Goal: Information Seeking & Learning: Compare options

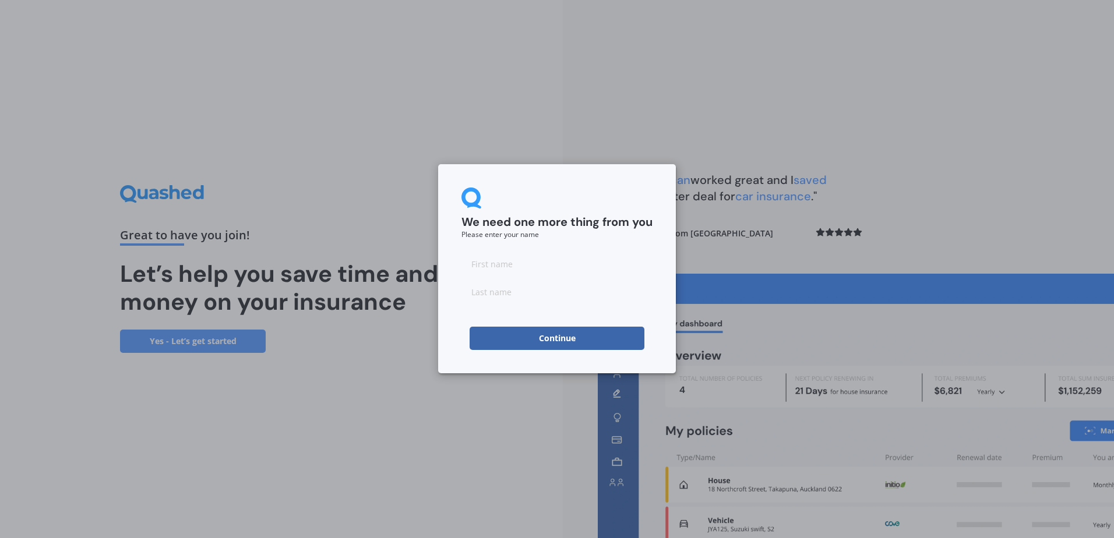
click at [537, 266] on input at bounding box center [556, 263] width 191 height 23
type input "[PERSON_NAME]"
click at [535, 333] on button "Continue" at bounding box center [557, 338] width 175 height 23
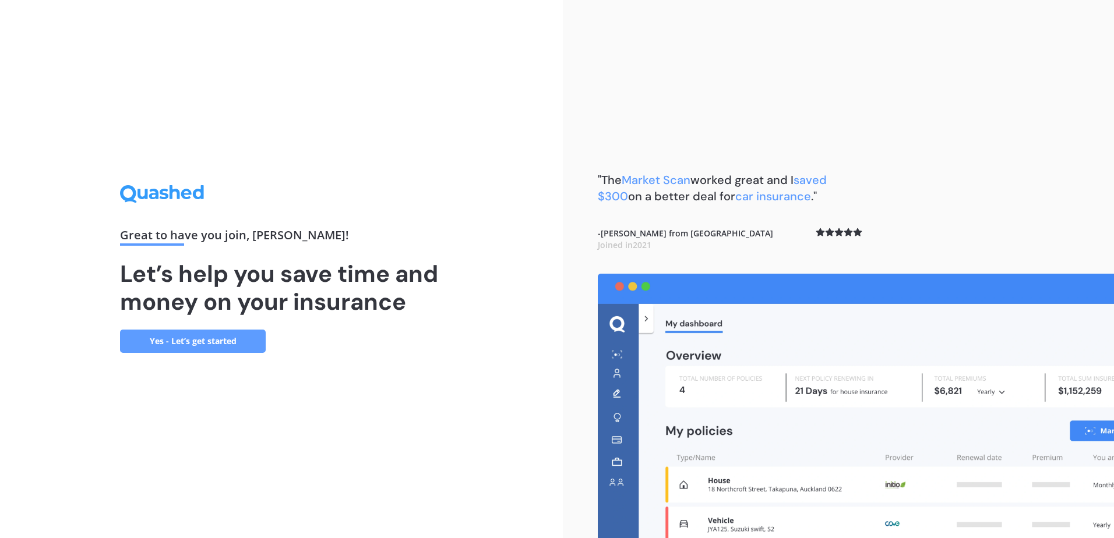
click at [210, 341] on link "Yes - Let’s get started" at bounding box center [193, 341] width 146 height 23
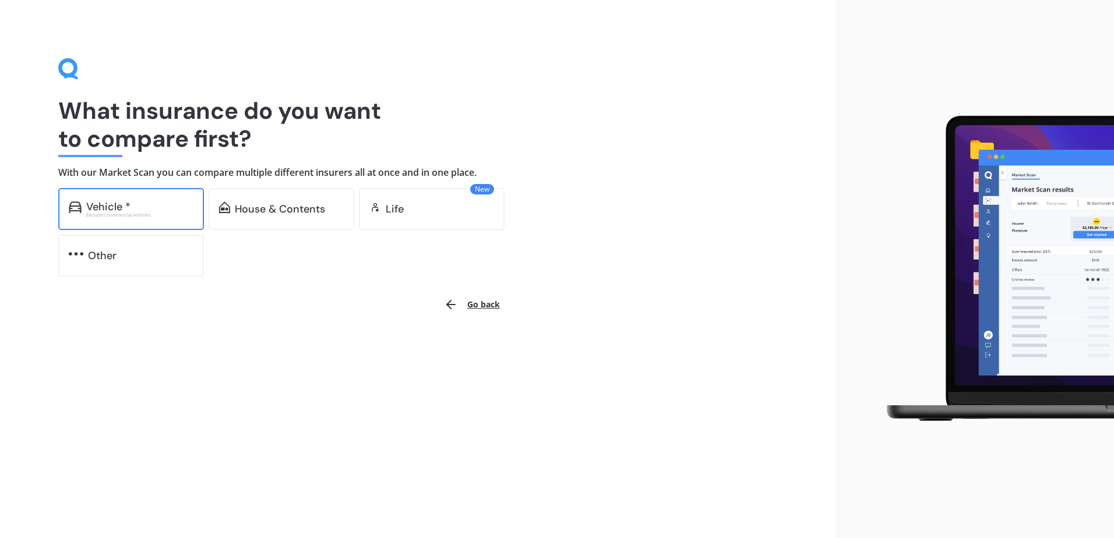
click at [151, 210] on div "Vehicle *" at bounding box center [139, 207] width 107 height 12
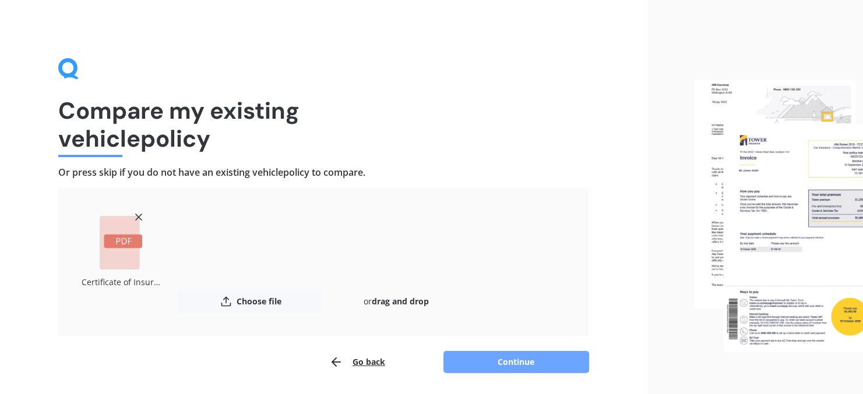
click at [513, 365] on button "Continue" at bounding box center [516, 362] width 146 height 22
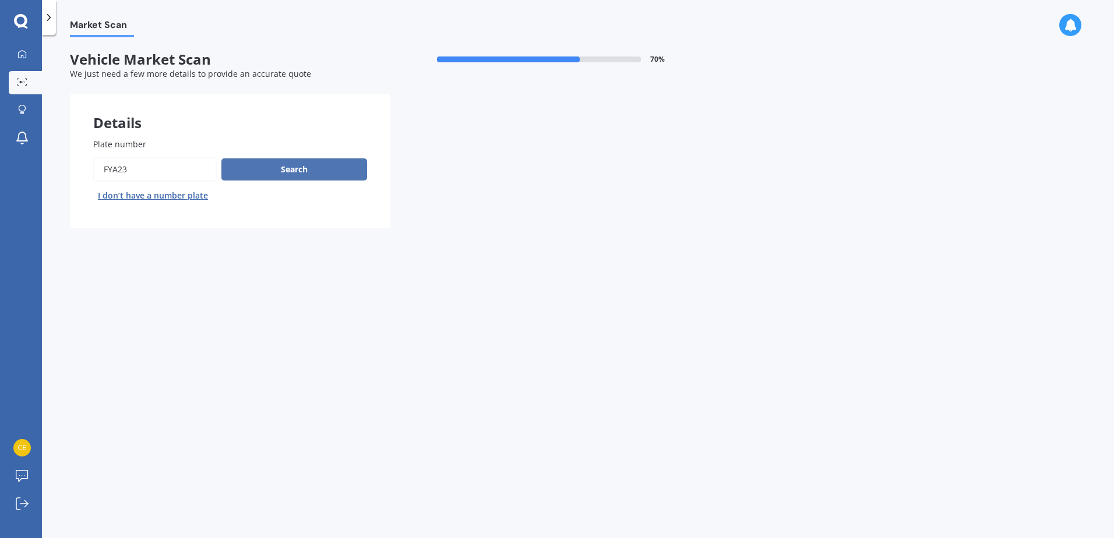
click at [306, 165] on button "Search" at bounding box center [294, 169] width 146 height 22
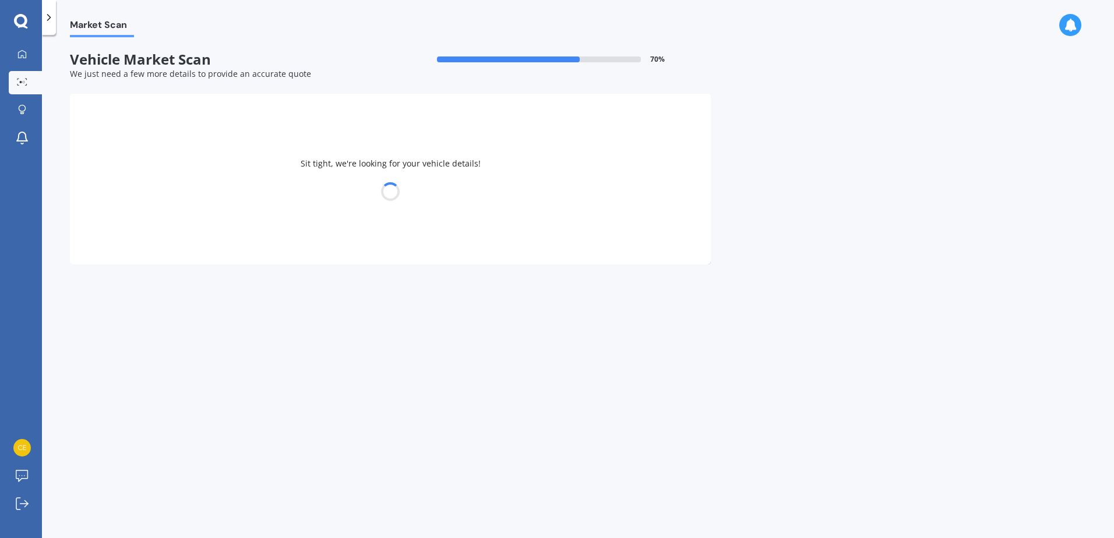
select select "HONDA"
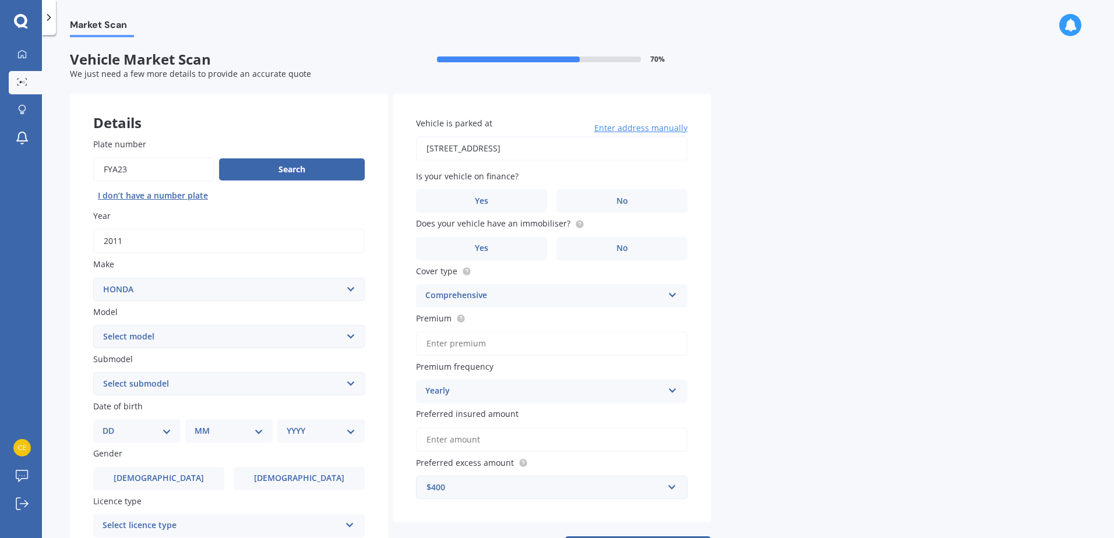
click at [198, 336] on select "Select model Accord Acty Acura Airwave Ascot Avancier Beat Capa City Civic Conc…" at bounding box center [229, 336] width 272 height 23
select select "CR-V"
click at [93, 325] on select "Select model Accord Acty Acura Airwave Ascot Avancier Beat Capa City Civic Conc…" at bounding box center [229, 336] width 272 height 23
click at [217, 389] on select "Select submodel (all other) 2WD 2WD Sport 7 1.5 2WD Touring 1.5 4WD AWD AWD Spo…" at bounding box center [229, 383] width 272 height 23
click at [657, 196] on label "No" at bounding box center [621, 200] width 131 height 23
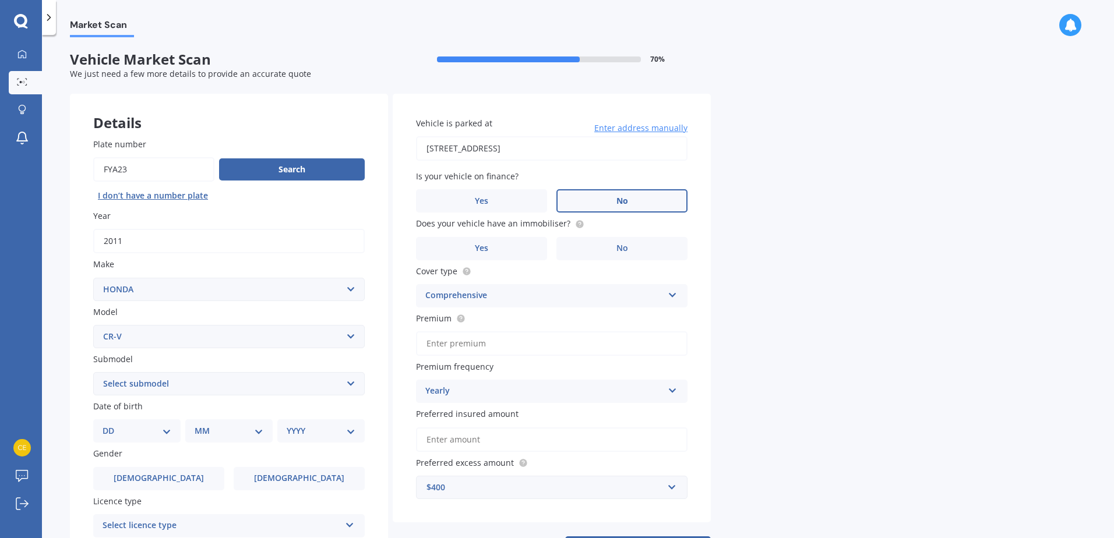
click at [0, 0] on input "No" at bounding box center [0, 0] width 0 height 0
click at [637, 248] on label "No" at bounding box center [621, 248] width 131 height 23
click at [0, 0] on input "No" at bounding box center [0, 0] width 0 height 0
click at [189, 386] on select "Select submodel (all other) 2WD 2WD Sport 7 1.5 2WD Touring 1.5 4WD AWD AWD Spo…" at bounding box center [229, 383] width 272 height 23
select select "RVI 2.4"
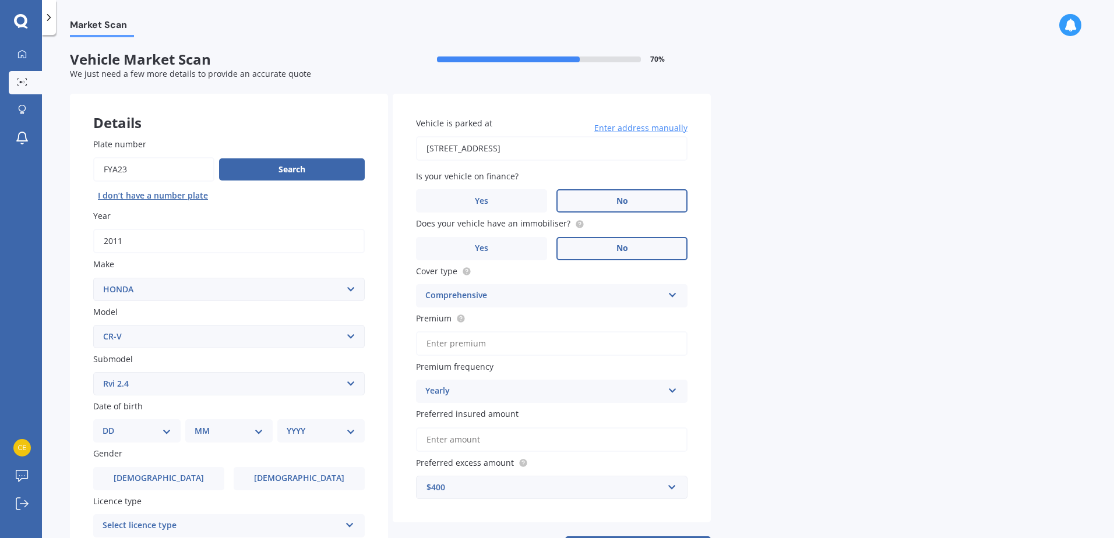
click at [93, 372] on select "Select submodel (all other) 2WD 2WD Sport 7 1.5 2WD Touring 1.5 4WD AWD AWD Spo…" at bounding box center [229, 383] width 272 height 23
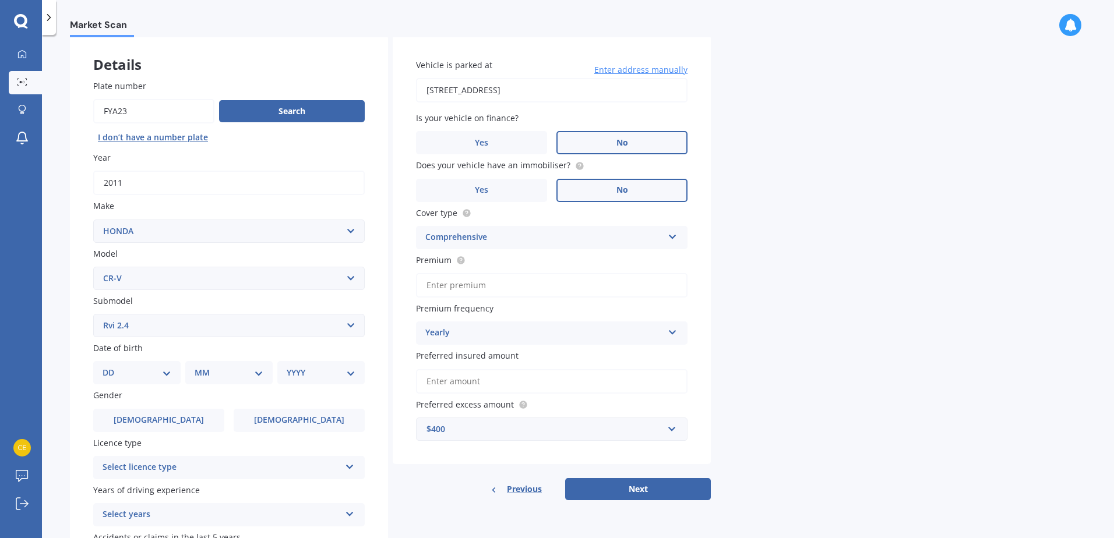
click at [158, 370] on select "DD 01 02 03 04 05 06 07 08 09 10 11 12 13 14 15 16 17 18 19 20 21 22 23 24 25 2…" at bounding box center [137, 373] width 69 height 13
select select "21"
click at [112, 367] on select "DD 01 02 03 04 05 06 07 08 09 10 11 12 13 14 15 16 17 18 19 20 21 22 23 24 25 2…" at bounding box center [137, 373] width 69 height 13
click at [227, 375] on select "MM 01 02 03 04 05 06 07 08 09 10 11 12" at bounding box center [231, 373] width 64 height 13
select select "07"
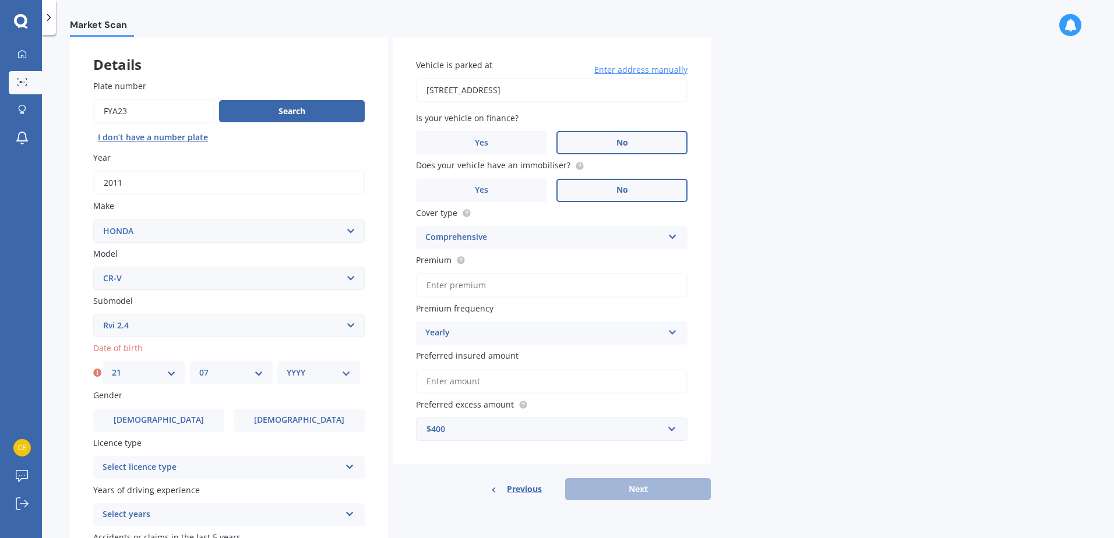
click at [199, 367] on select "MM 01 02 03 04 05 06 07 08 09 10 11 12" at bounding box center [231, 373] width 64 height 13
click at [304, 372] on select "YYYY 2025 2024 2023 2022 2021 2020 2019 2018 2017 2016 2015 2014 2013 2012 2011…" at bounding box center [319, 373] width 64 height 13
select select "1978"
click at [287, 367] on select "YYYY 2025 2024 2023 2022 2021 2020 2019 2018 2017 2016 2015 2014 2013 2012 2011…" at bounding box center [319, 373] width 64 height 13
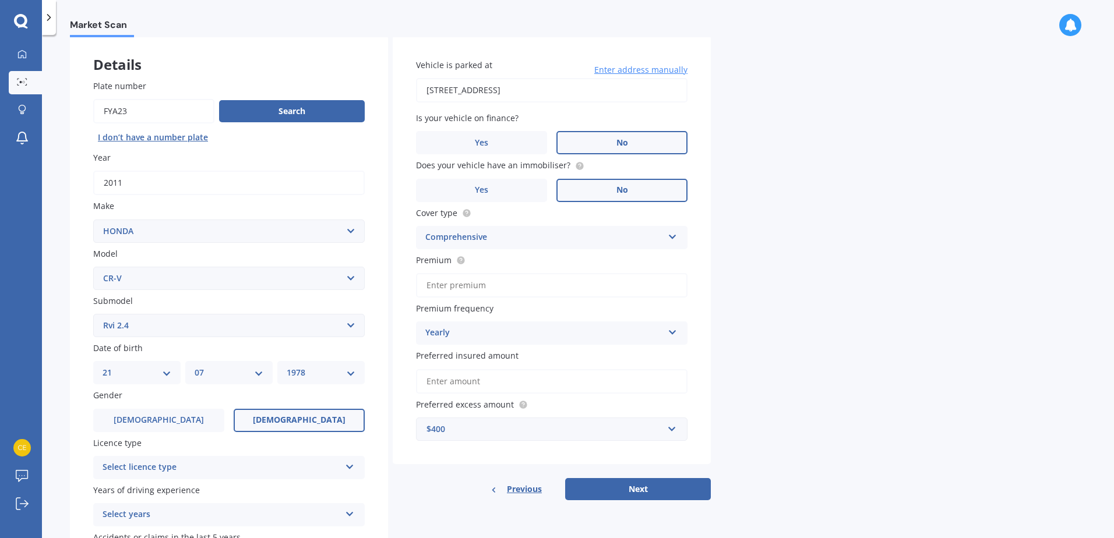
click at [301, 428] on label "[DEMOGRAPHIC_DATA]" at bounding box center [299, 420] width 131 height 23
click at [0, 0] on input "[DEMOGRAPHIC_DATA]" at bounding box center [0, 0] width 0 height 0
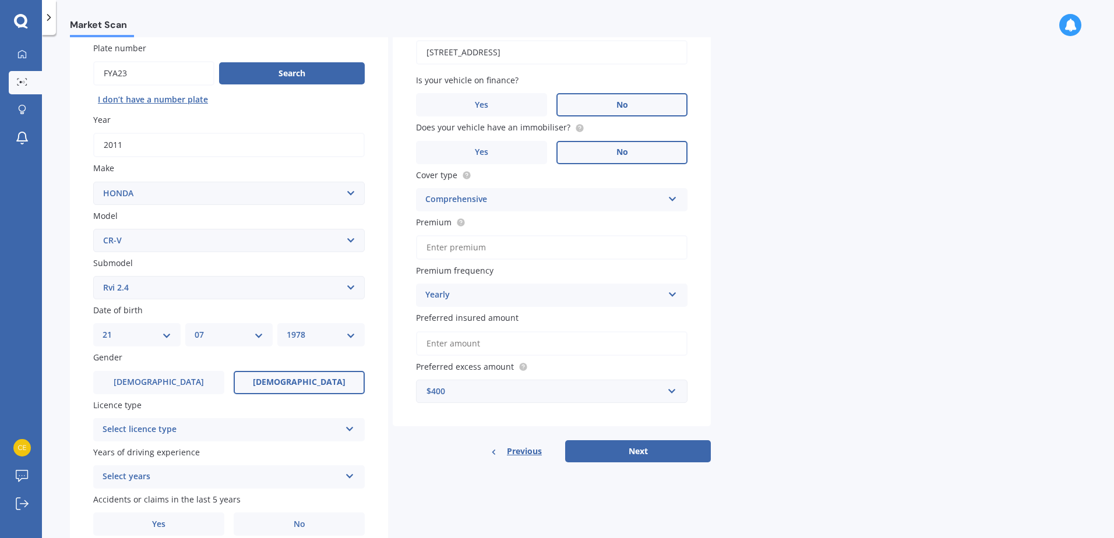
scroll to position [117, 0]
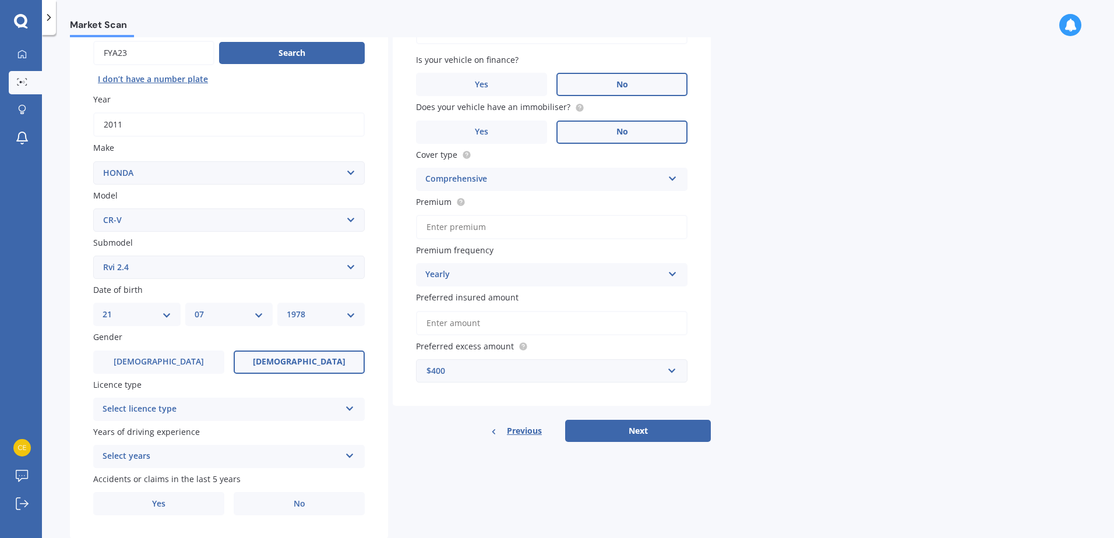
click at [211, 409] on div "Select licence type" at bounding box center [222, 410] width 238 height 14
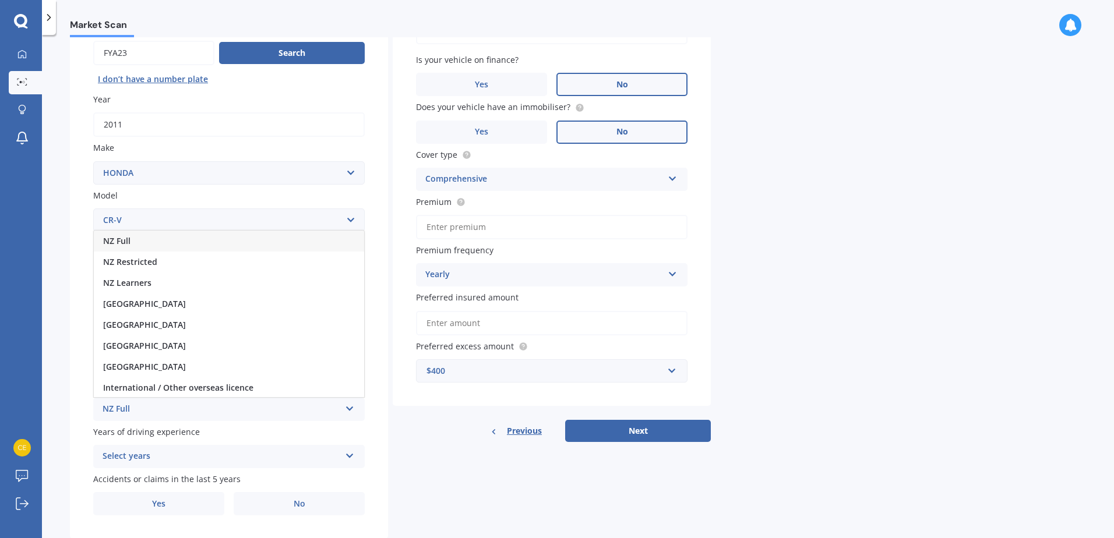
click at [136, 245] on div "NZ Full" at bounding box center [229, 241] width 270 height 21
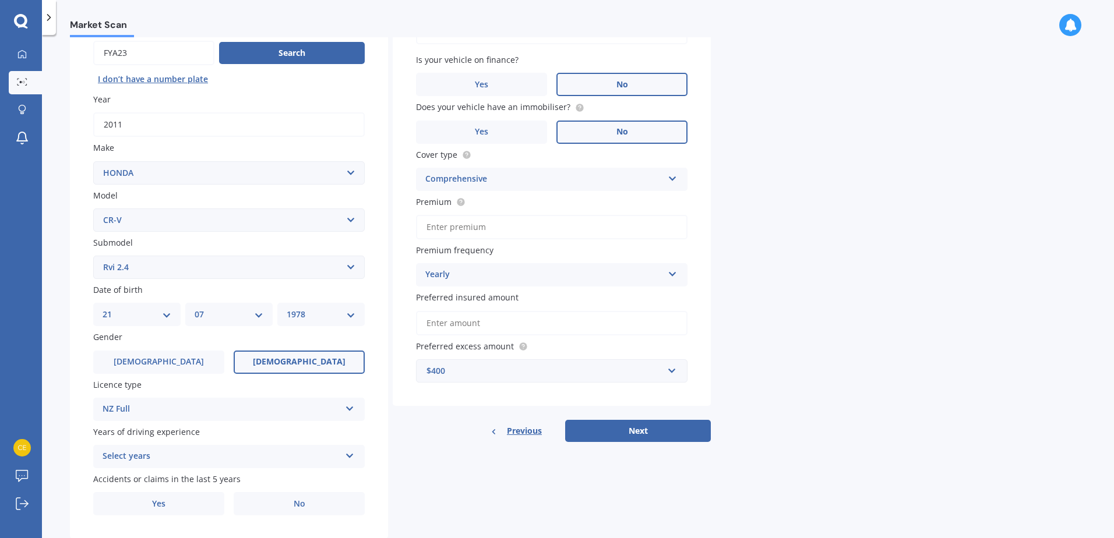
click at [226, 462] on div "Select years" at bounding box center [222, 457] width 238 height 14
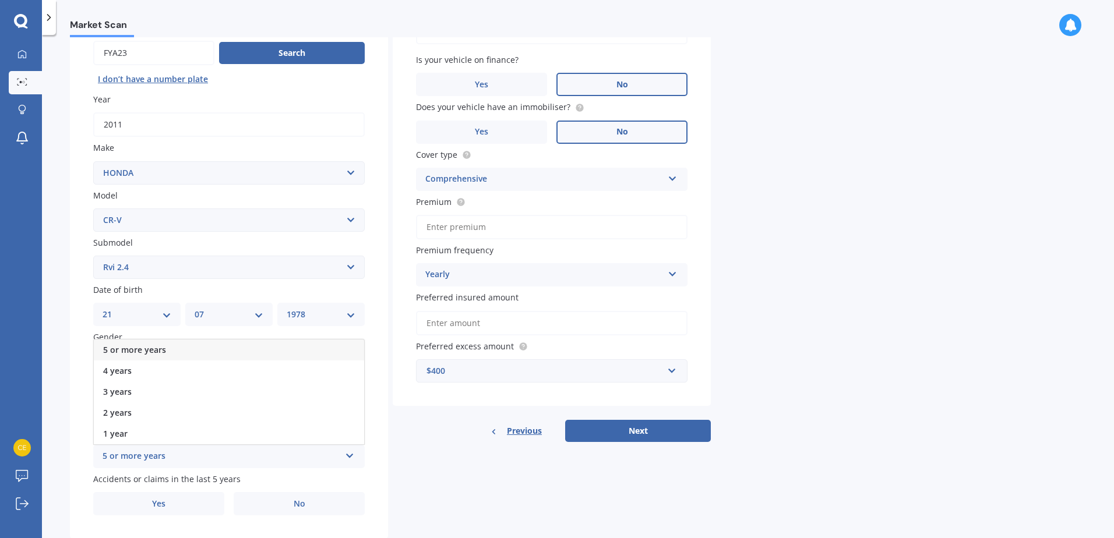
click at [212, 353] on div "5 or more years" at bounding box center [229, 350] width 270 height 21
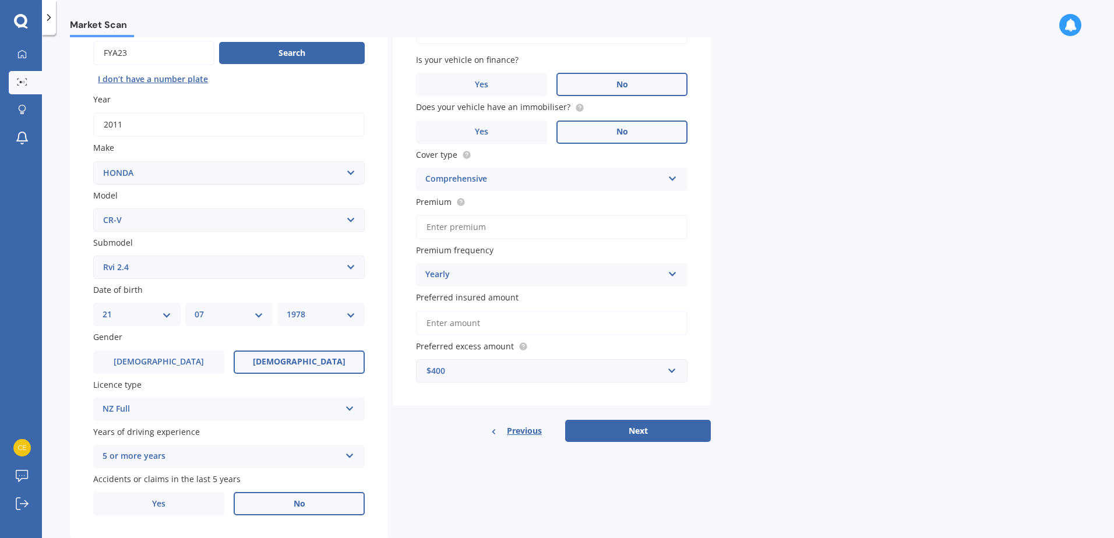
click at [284, 502] on label "No" at bounding box center [299, 503] width 131 height 23
click at [0, 0] on input "No" at bounding box center [0, 0] width 0 height 0
click at [460, 232] on input "Premium" at bounding box center [552, 227] width 272 height 24
type input "$71.00"
click at [557, 277] on div "Yearly" at bounding box center [544, 275] width 238 height 14
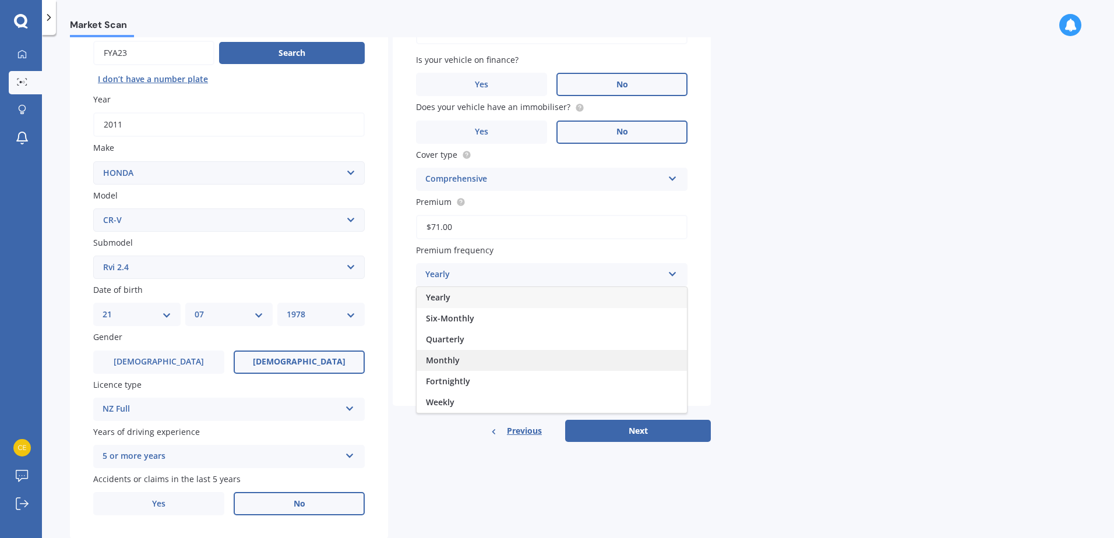
click at [529, 360] on div "Monthly" at bounding box center [552, 360] width 270 height 21
click at [518, 326] on input "Preferred insured amount" at bounding box center [552, 323] width 272 height 24
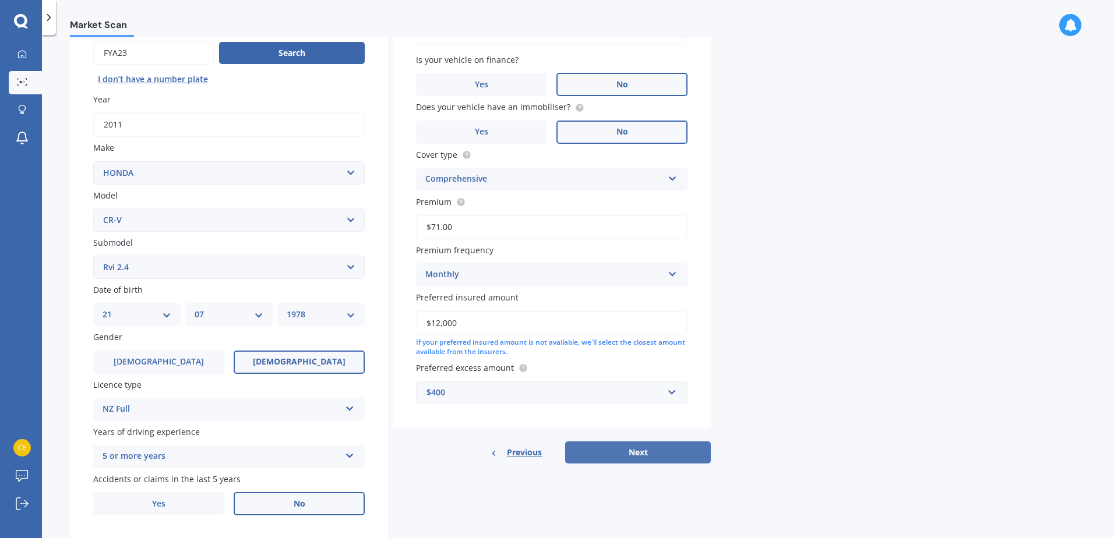
type input "$12,000"
click at [632, 452] on button "Next" at bounding box center [638, 453] width 146 height 22
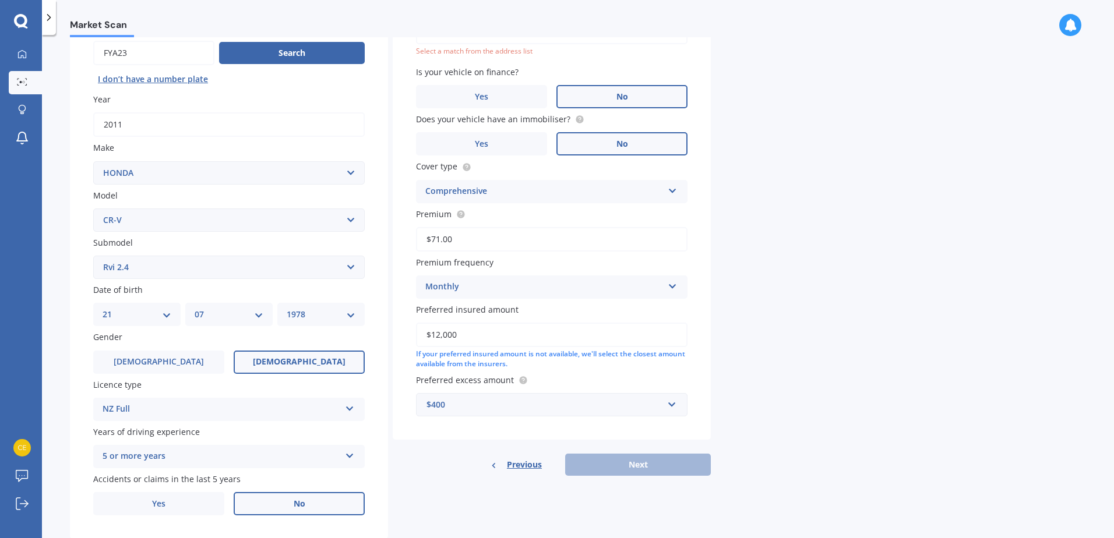
scroll to position [80, 0]
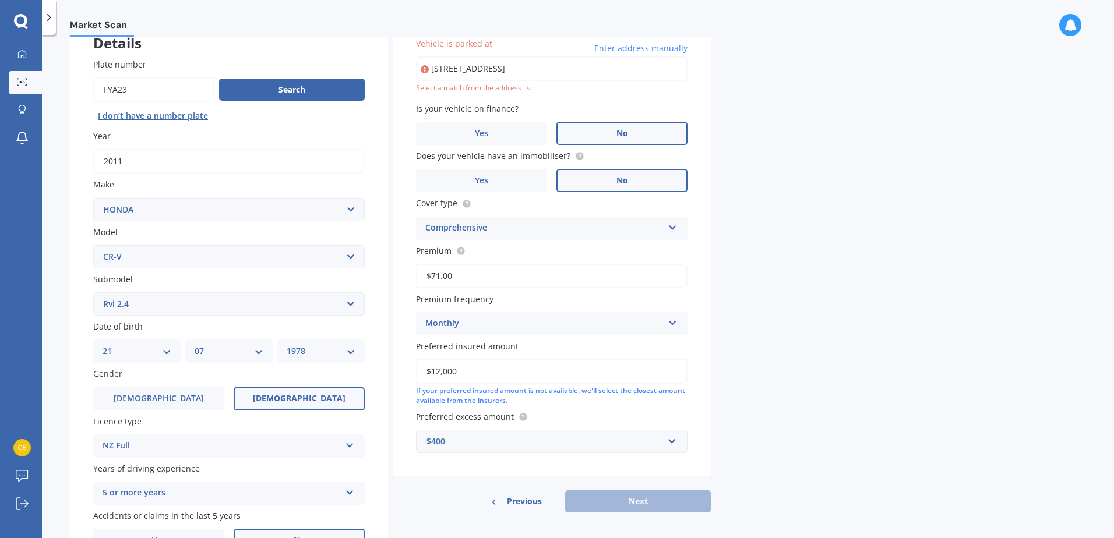
type input "[STREET_ADDRESS]"
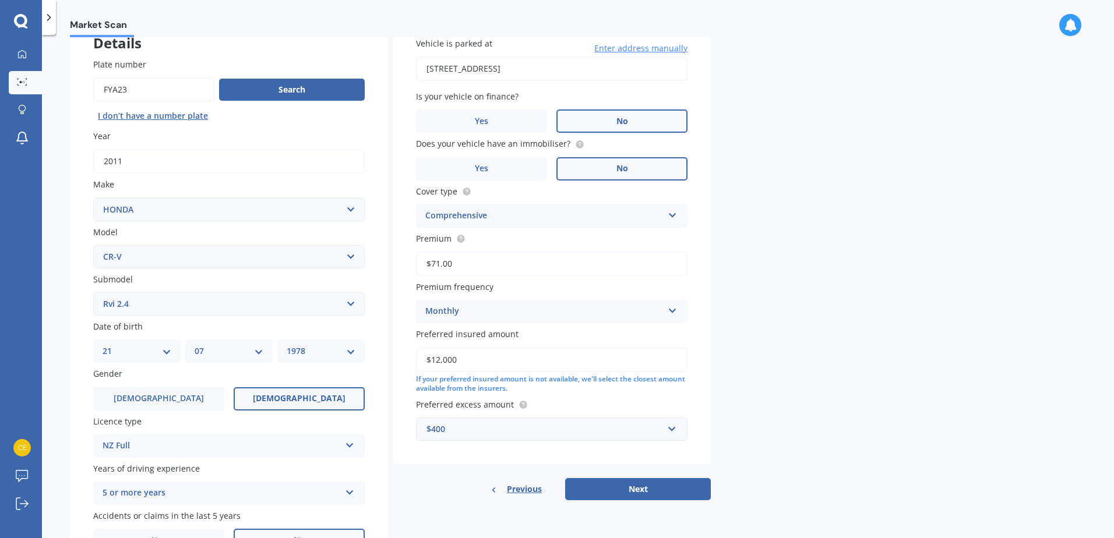
scroll to position [147, 0]
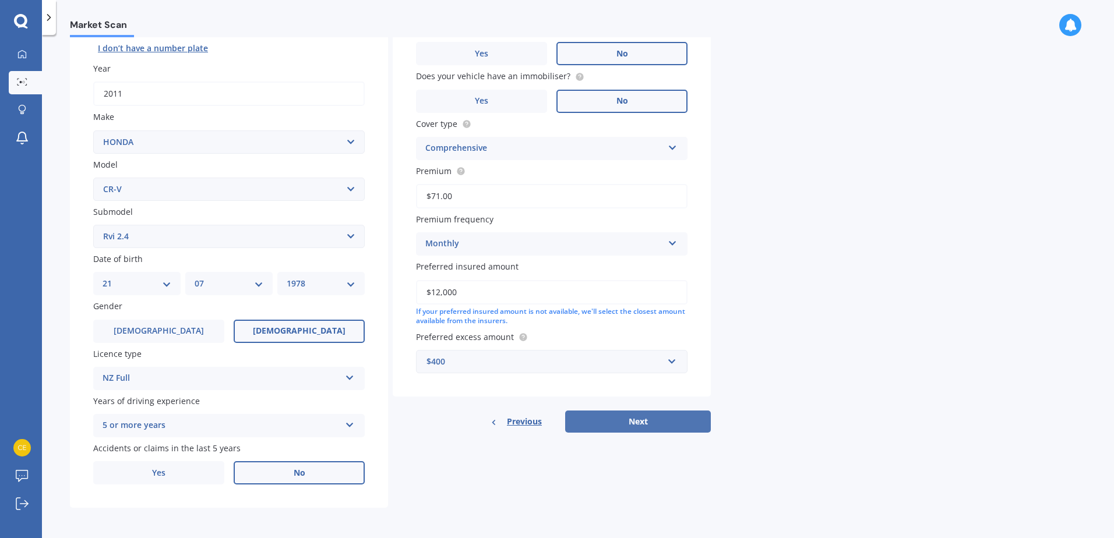
click at [640, 427] on button "Next" at bounding box center [638, 422] width 146 height 22
select select "21"
select select "07"
select select "1978"
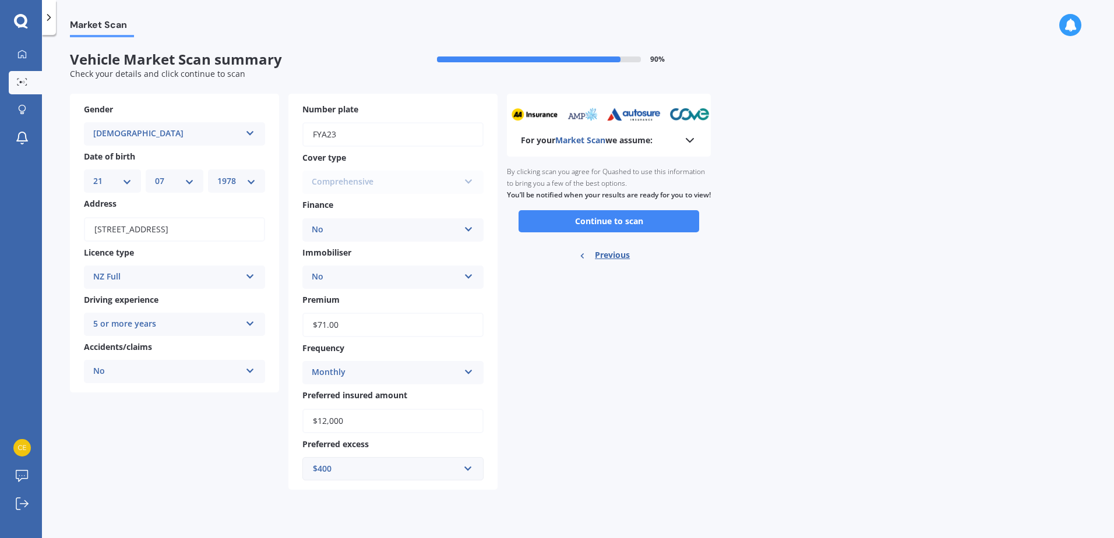
scroll to position [0, 0]
click at [605, 232] on button "Continue to scan" at bounding box center [609, 221] width 181 height 22
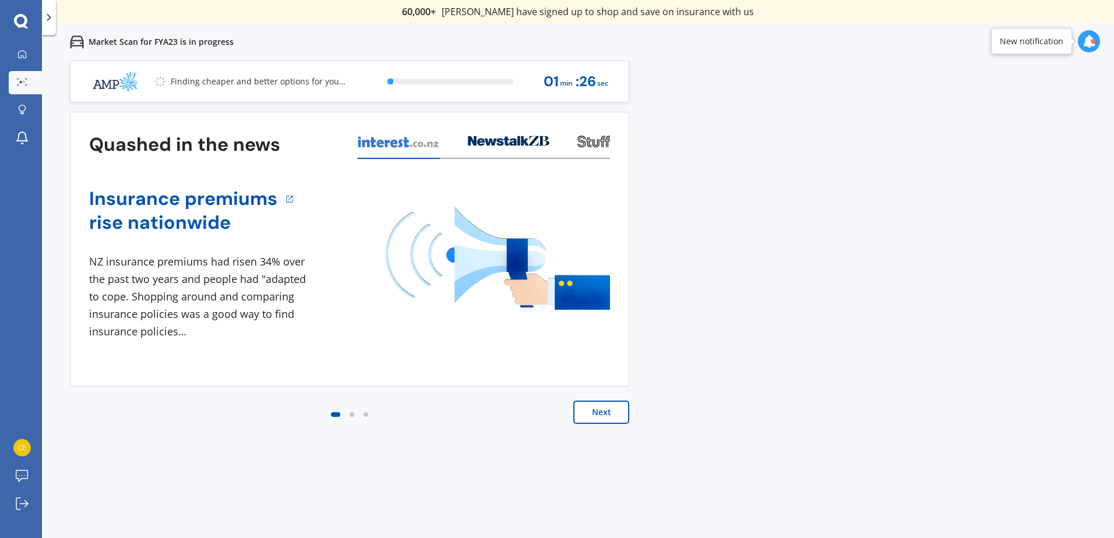
click at [609, 406] on button "Next" at bounding box center [601, 412] width 56 height 23
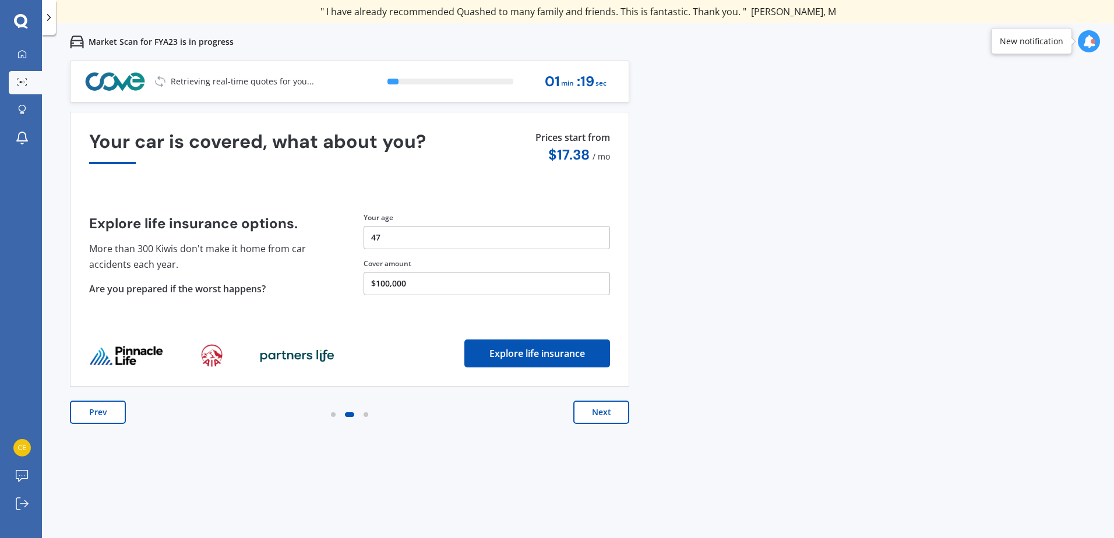
click at [601, 408] on button "Next" at bounding box center [601, 412] width 56 height 23
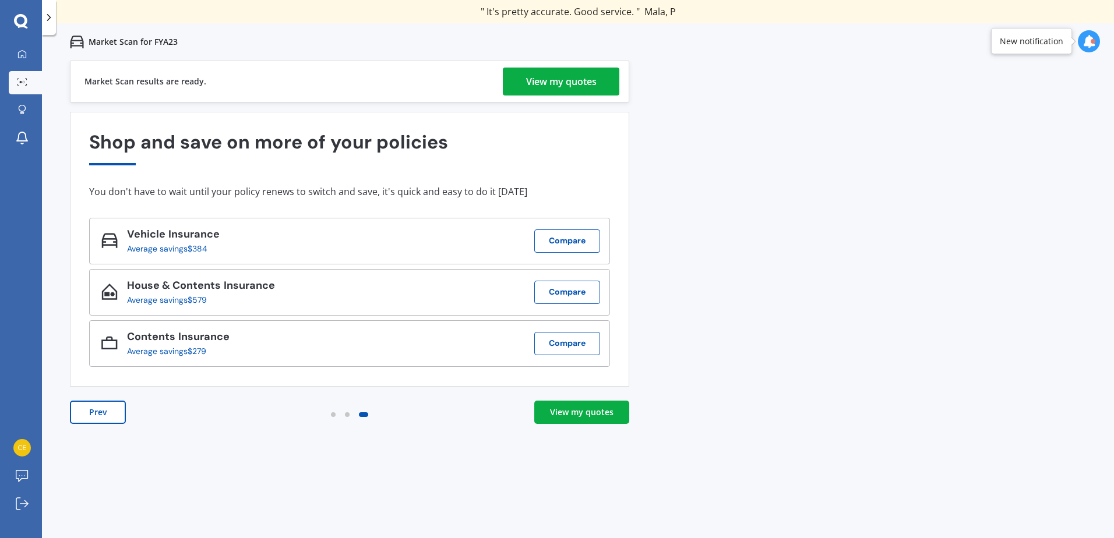
click at [128, 507] on div "Previous 60,000+ Kiwis have signed up to shop and save on insurance with us " H…" at bounding box center [578, 330] width 1072 height 538
click at [585, 410] on div "View my quotes" at bounding box center [582, 413] width 64 height 12
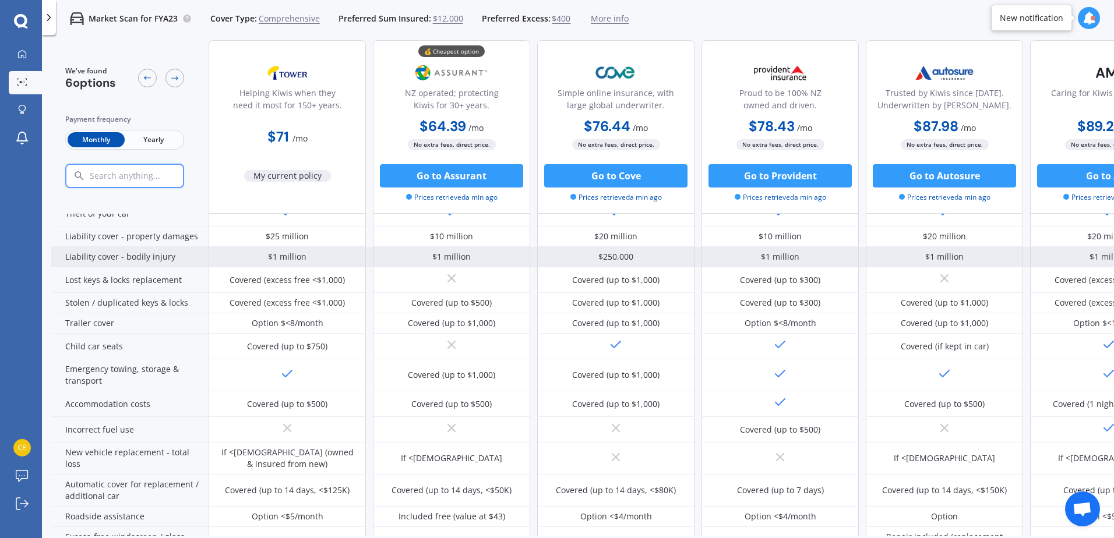
scroll to position [175, 0]
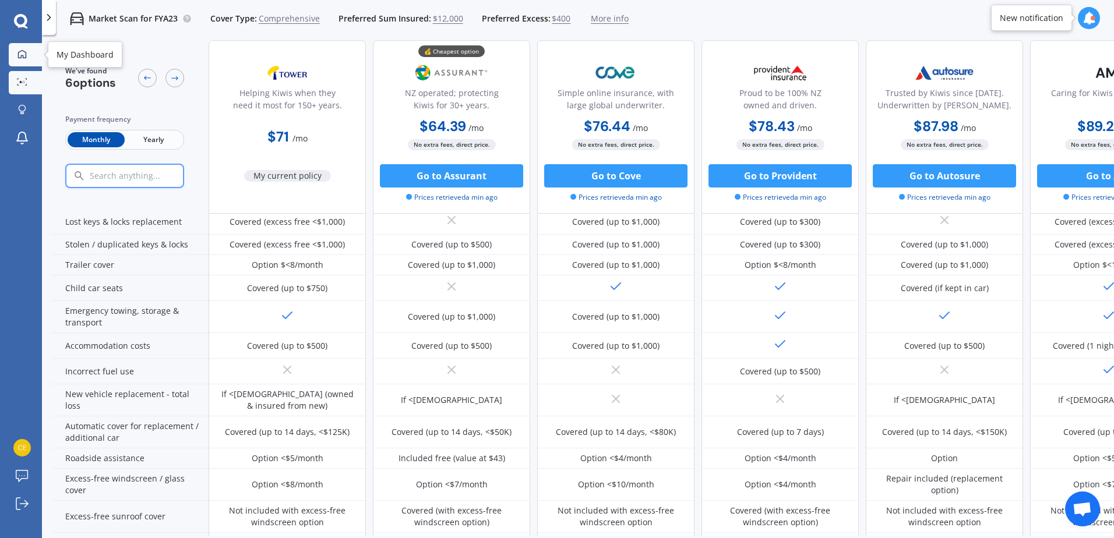
click at [25, 52] on icon at bounding box center [22, 54] width 8 height 8
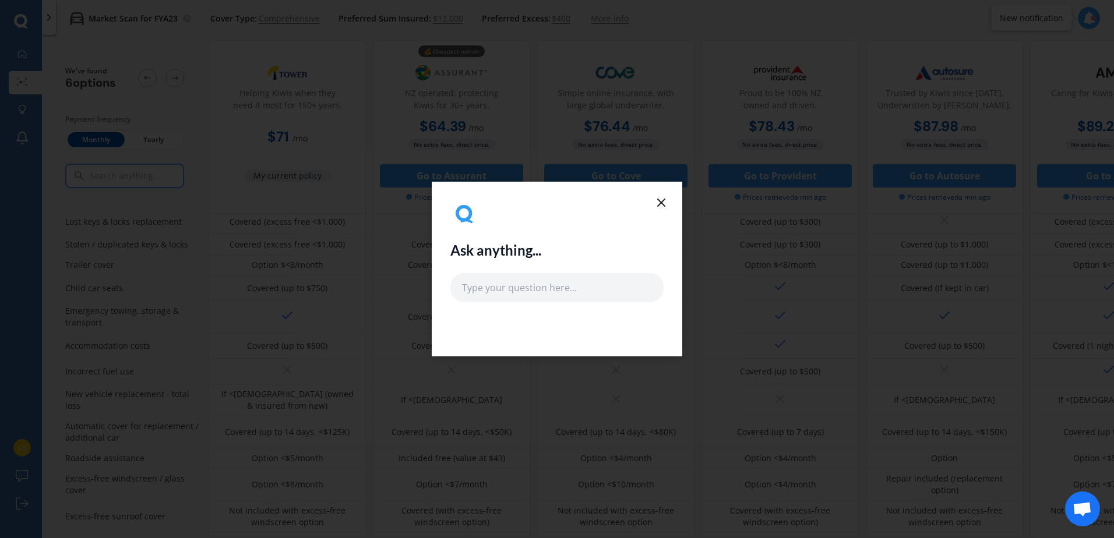
click at [663, 200] on line at bounding box center [661, 202] width 7 height 7
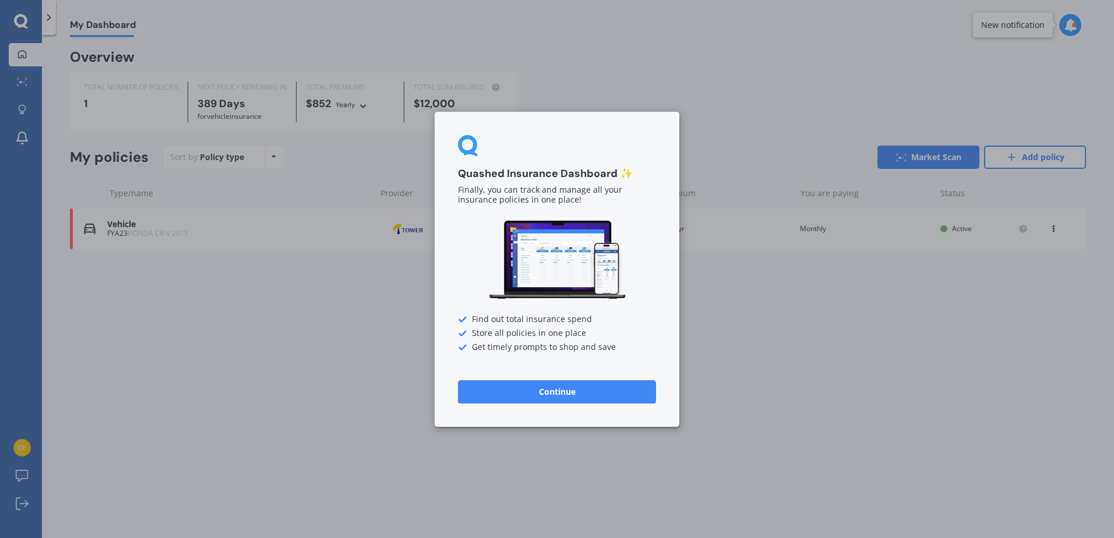
click at [581, 397] on button "Continue" at bounding box center [557, 391] width 198 height 23
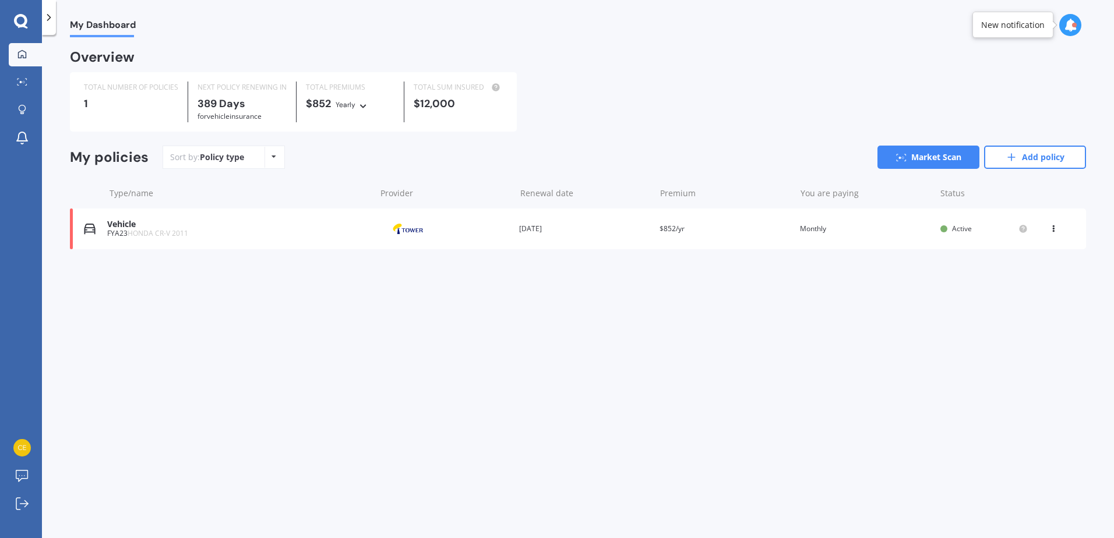
click at [48, 15] on polyline at bounding box center [49, 18] width 3 height 6
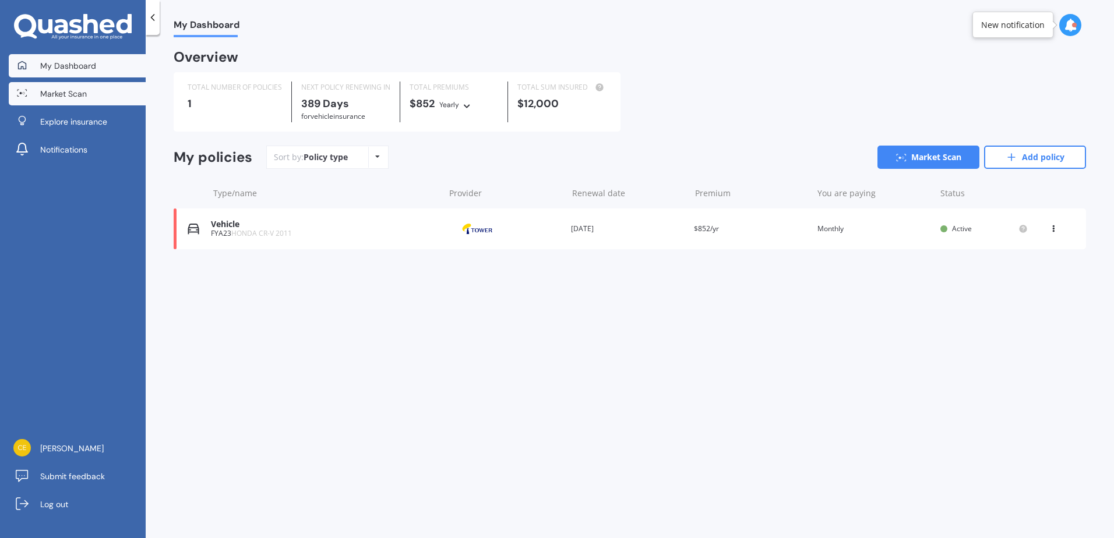
click at [50, 95] on span "Market Scan" at bounding box center [63, 94] width 47 height 12
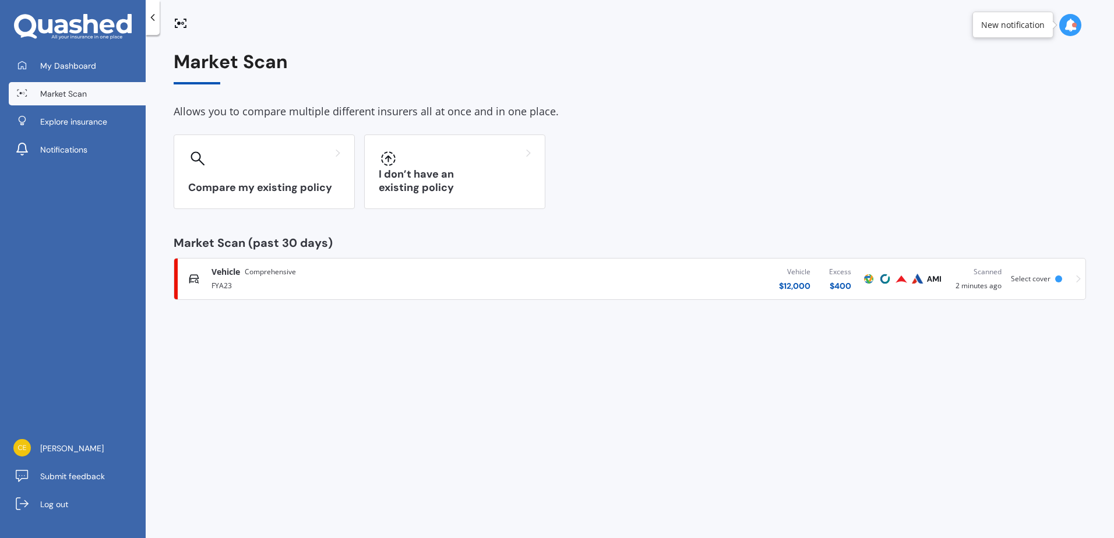
click at [155, 16] on icon at bounding box center [153, 18] width 12 height 12
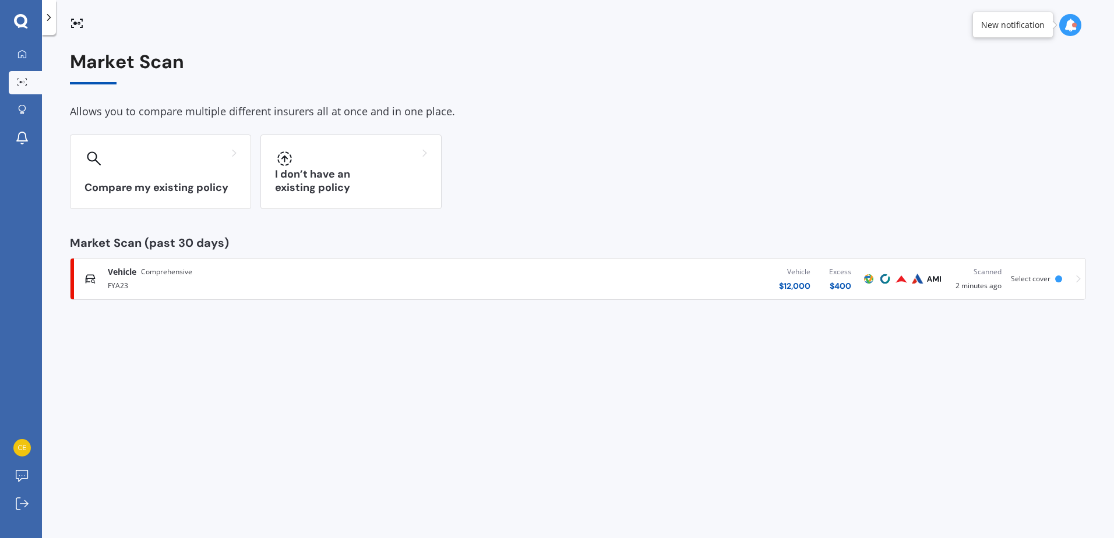
click at [47, 19] on icon at bounding box center [49, 18] width 12 height 12
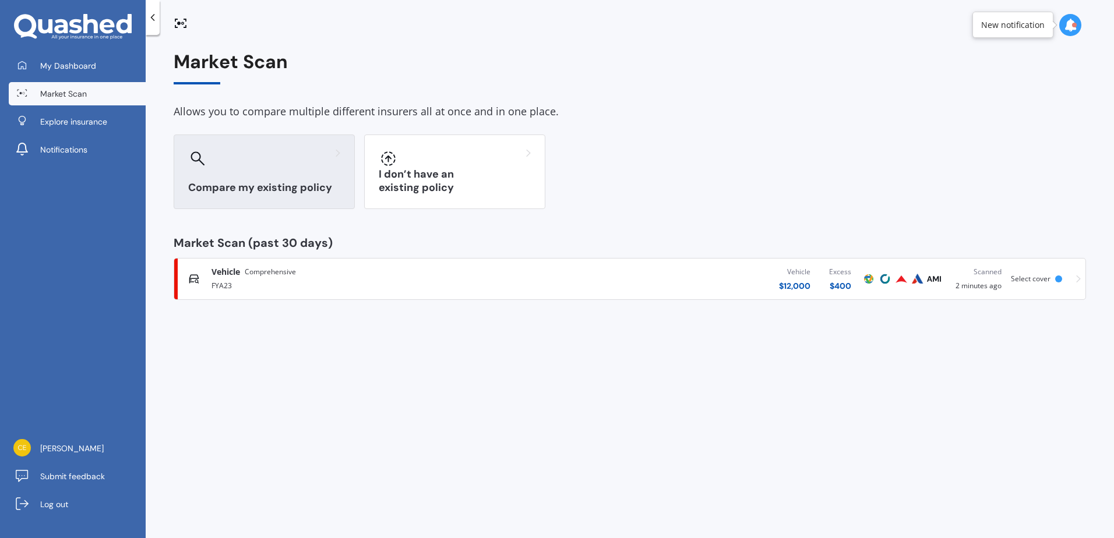
click at [224, 166] on div at bounding box center [264, 158] width 152 height 19
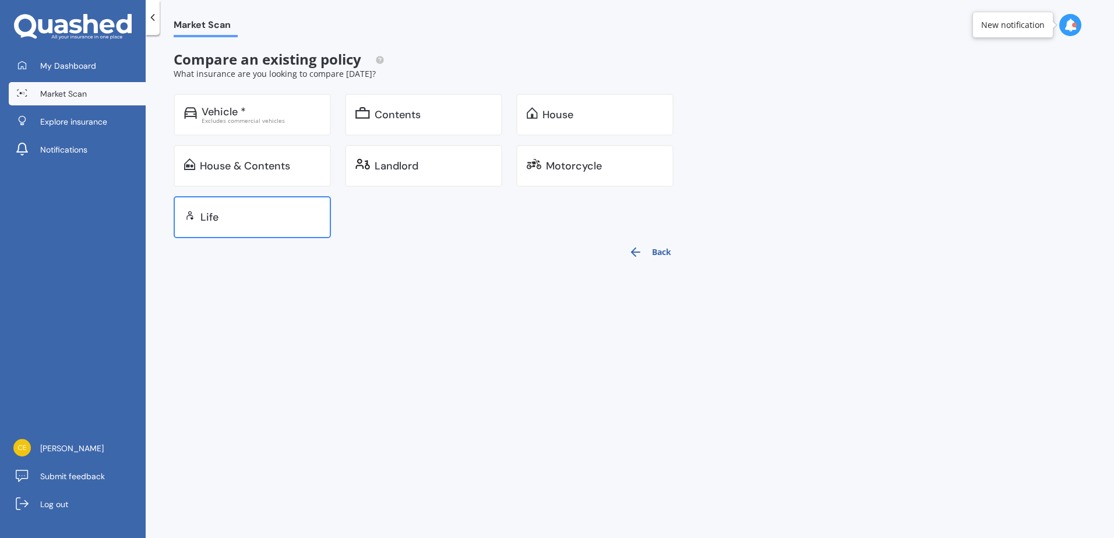
click at [214, 220] on div "Life" at bounding box center [209, 218] width 18 height 12
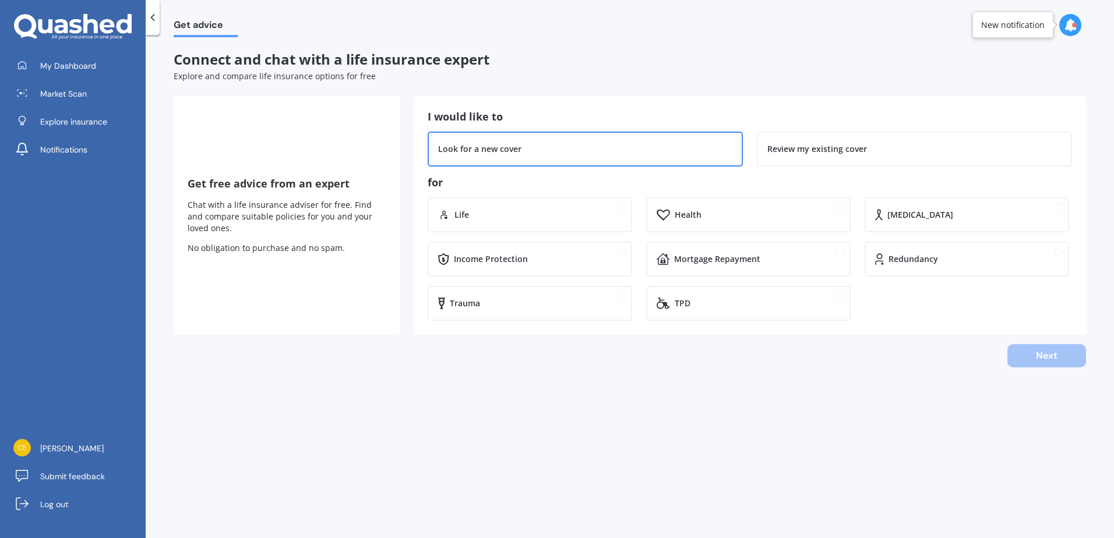
click at [488, 146] on div "Look for a new cover" at bounding box center [479, 149] width 83 height 12
click at [821, 149] on div "Review my existing cover" at bounding box center [817, 149] width 100 height 12
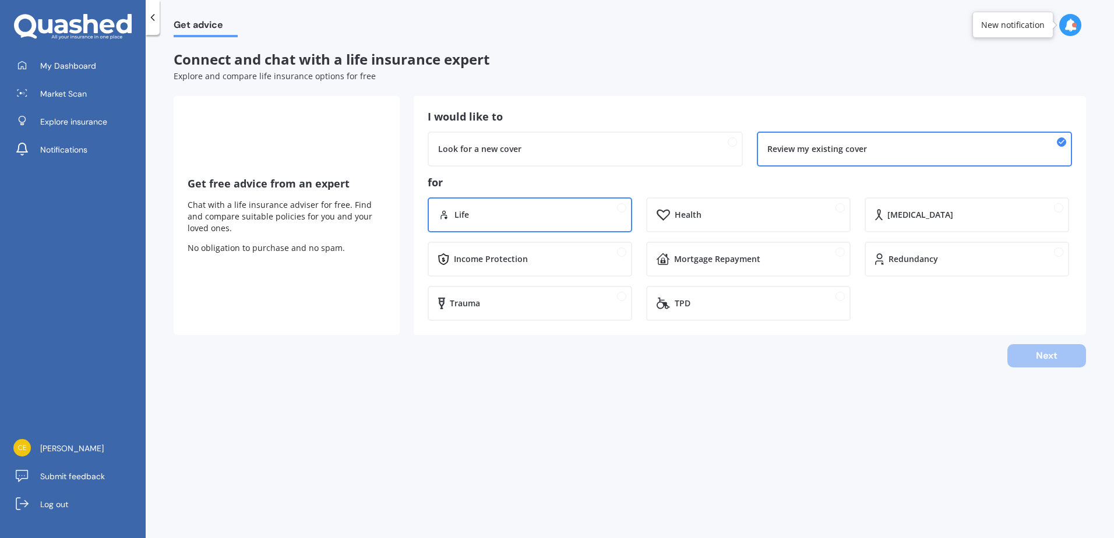
click at [570, 214] on div "Life" at bounding box center [538, 215] width 167 height 12
click at [1050, 356] on button "Next" at bounding box center [1046, 355] width 79 height 23
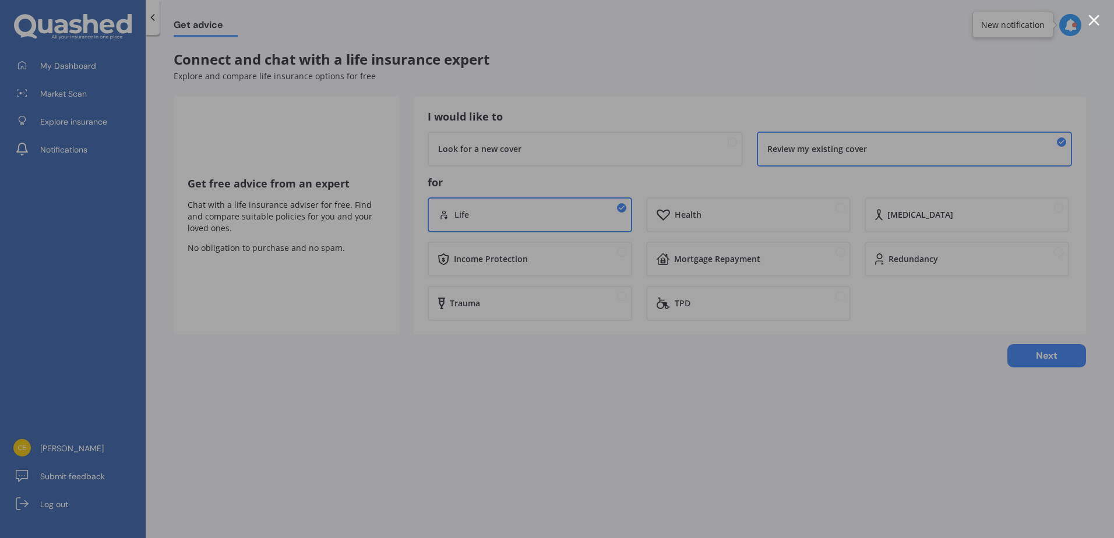
click at [1095, 24] on div at bounding box center [1093, 20] width 11 height 11
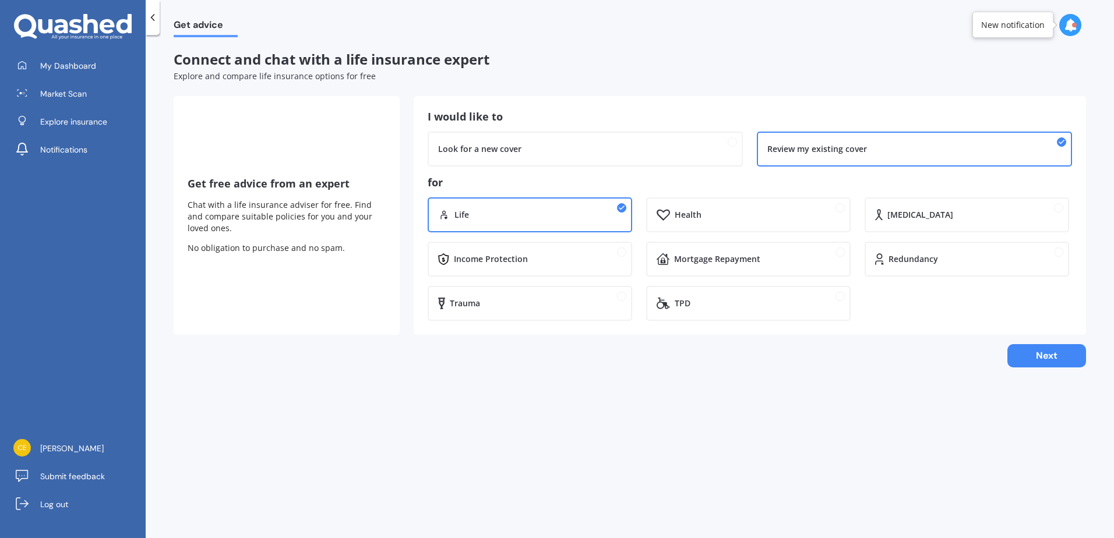
click at [153, 20] on icon at bounding box center [153, 18] width 12 height 12
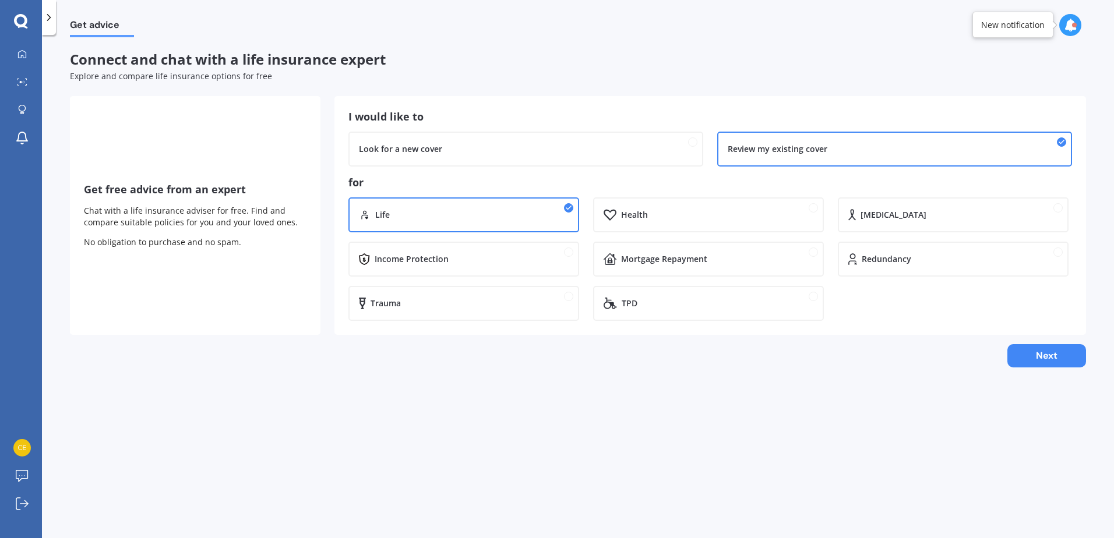
click at [49, 16] on polyline at bounding box center [49, 18] width 3 height 6
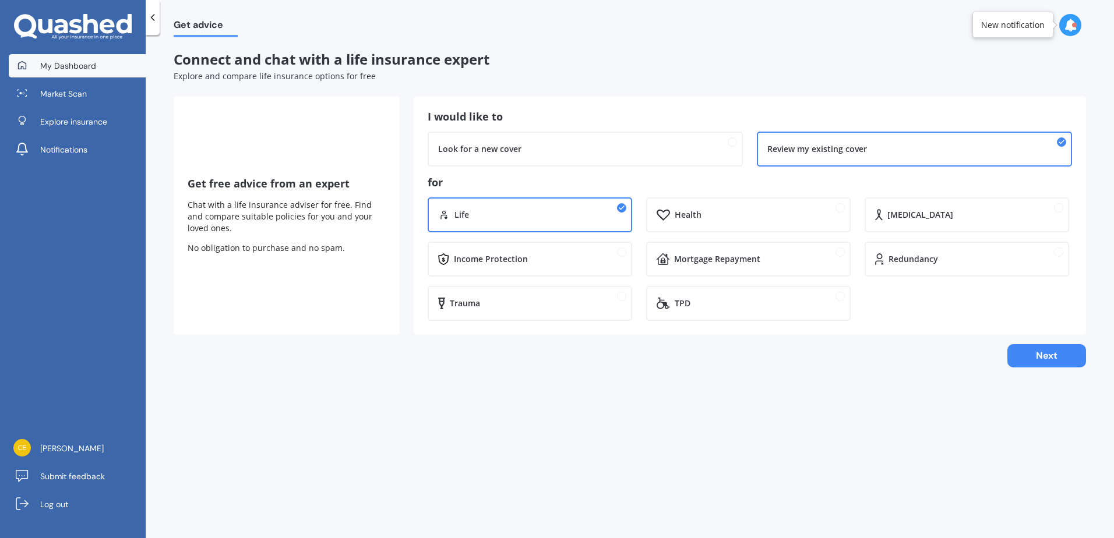
click at [79, 67] on span "My Dashboard" at bounding box center [68, 66] width 56 height 12
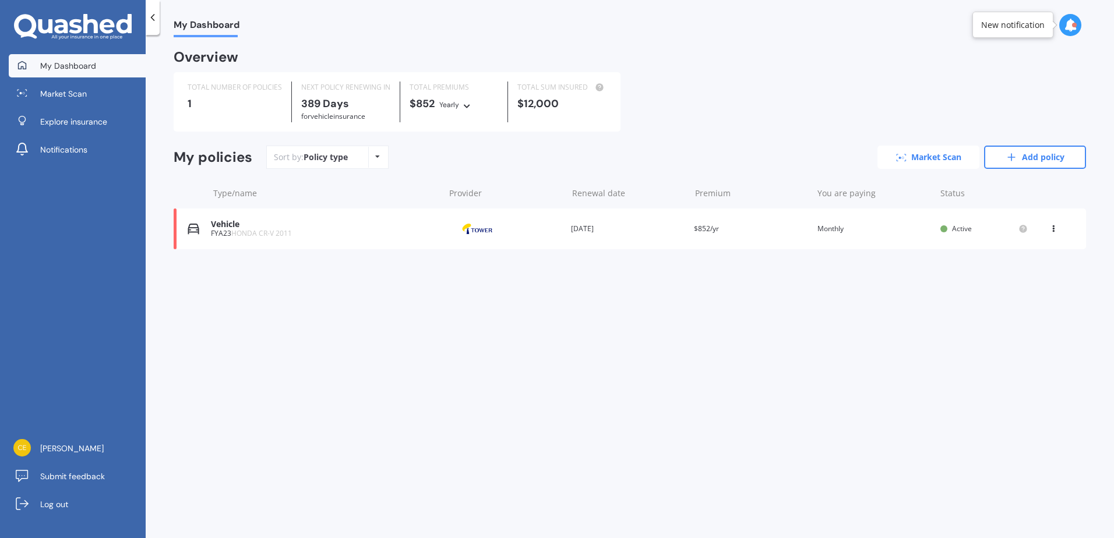
click at [924, 160] on link "Market Scan" at bounding box center [929, 157] width 102 height 23
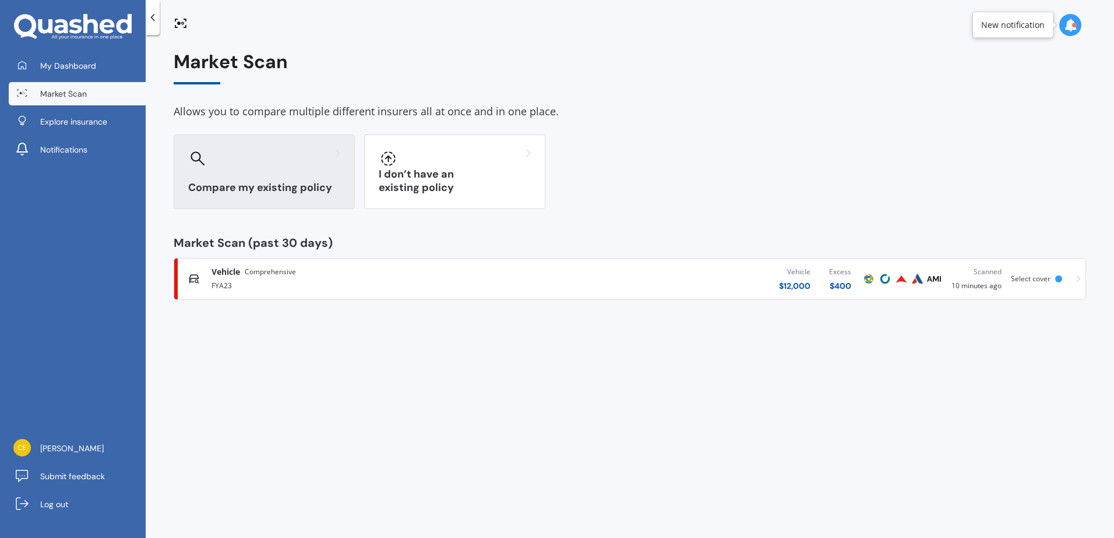
click at [268, 167] on div at bounding box center [264, 158] width 152 height 19
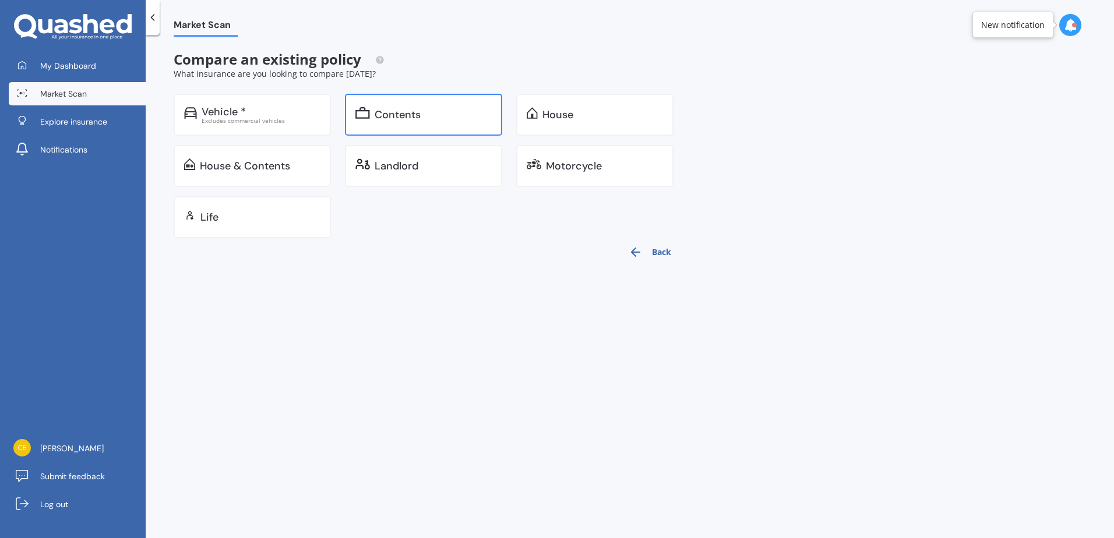
click at [405, 119] on div "Contents" at bounding box center [398, 115] width 46 height 12
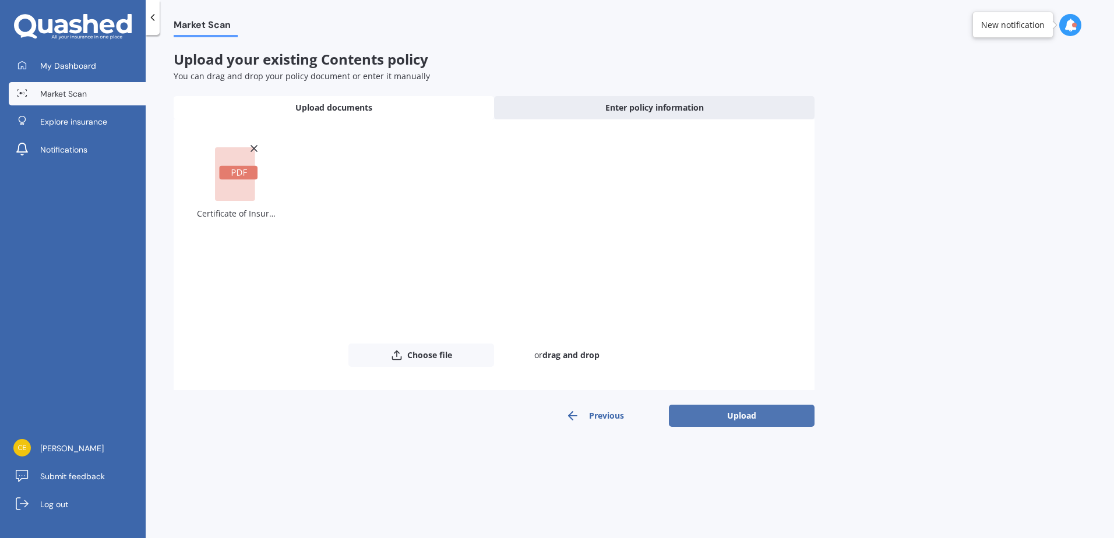
click at [741, 415] on button "Upload" at bounding box center [742, 416] width 146 height 22
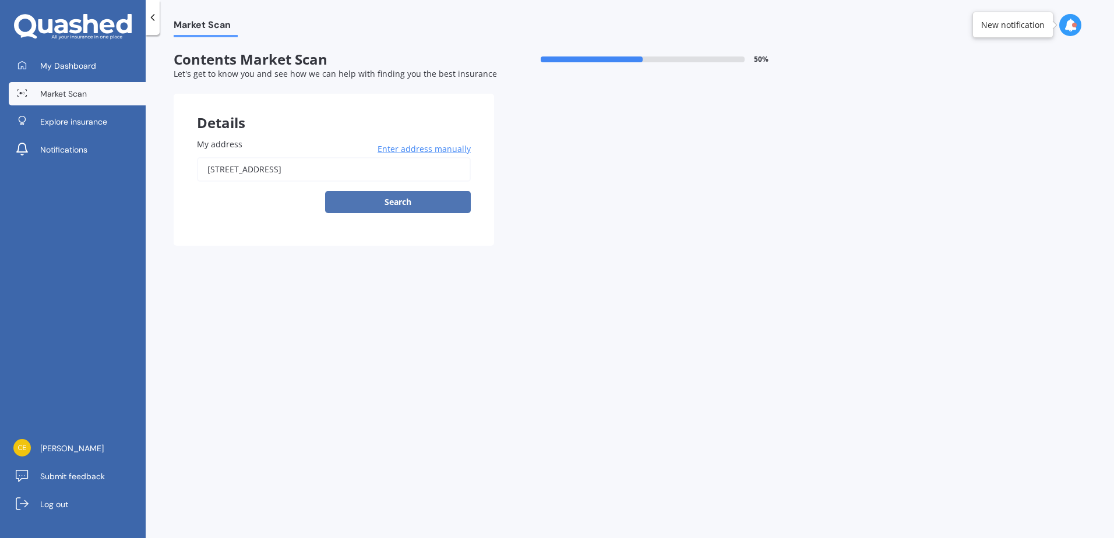
click at [426, 195] on button "Search" at bounding box center [398, 202] width 146 height 22
type input "[STREET_ADDRESS]"
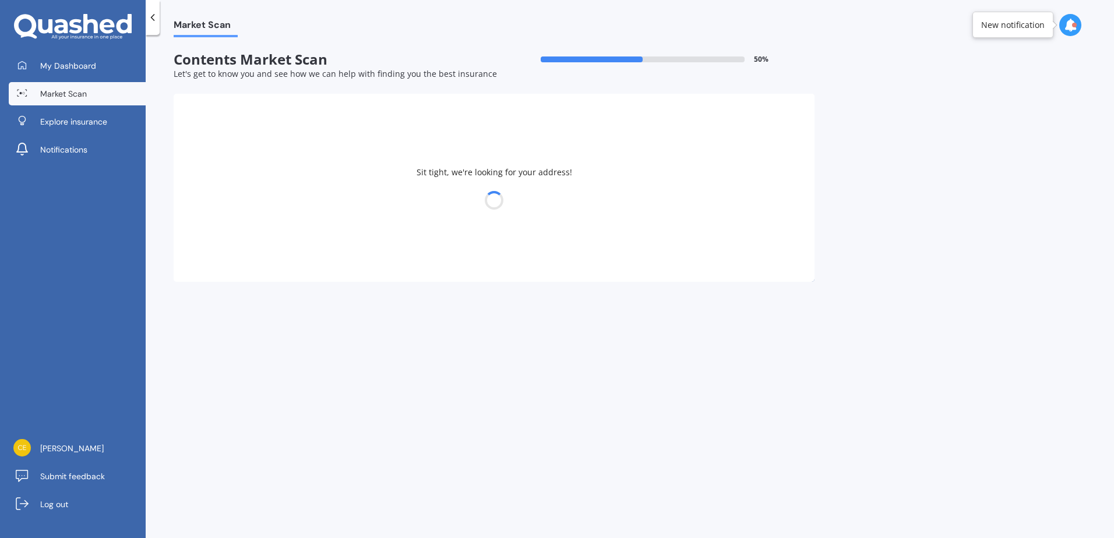
select select "21"
select select "07"
select select "1978"
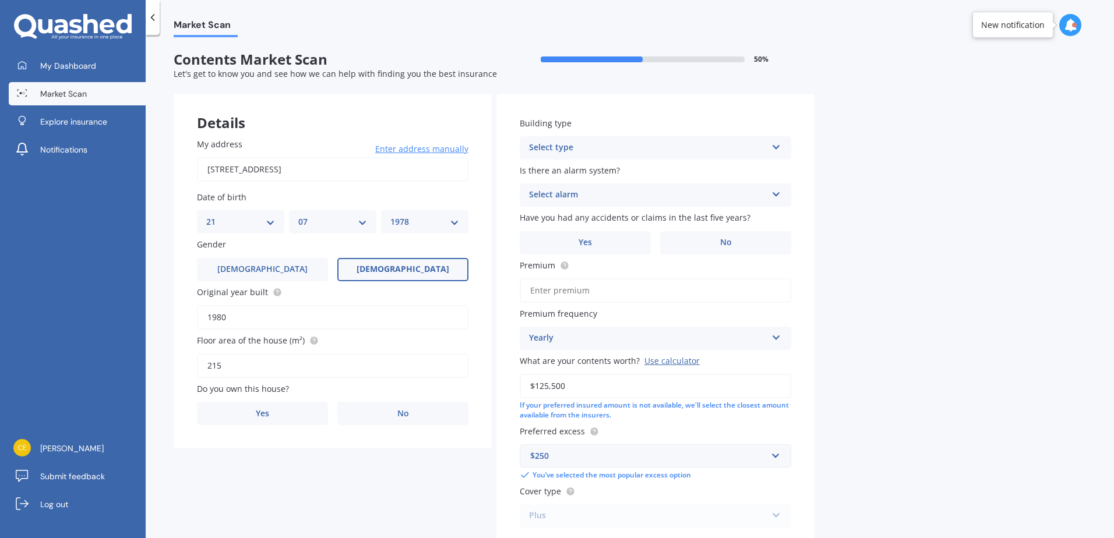
click at [270, 223] on select "DD 01 02 03 04 05 06 07 08 09 10 11 12 13 14 15 16 17 18 19 20 21 22 23 24 25 2…" at bounding box center [240, 222] width 69 height 13
select select "08"
click at [206, 216] on select "DD 01 02 03 04 05 06 07 08 09 10 11 12 13 14 15 16 17 18 19 20 21 22 23 24 25 2…" at bounding box center [240, 222] width 69 height 13
click at [333, 213] on div "MM 01 02 03 04 05 06 07 08 09 10 11 12" at bounding box center [332, 221] width 87 height 23
click at [333, 226] on select "MM 01 02 03 04 05 06 07 08 09 10 11 12" at bounding box center [332, 222] width 69 height 13
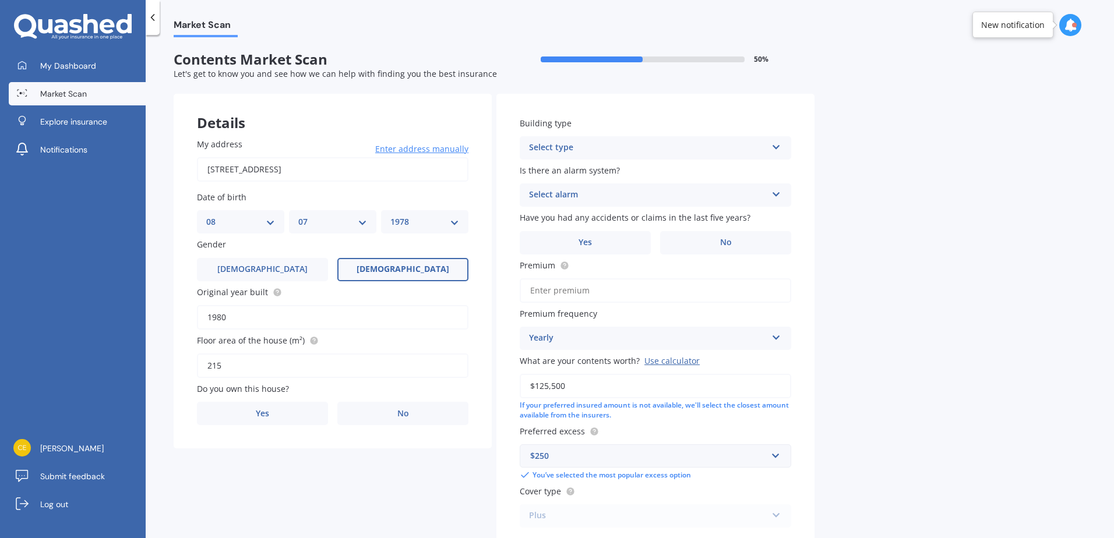
select select "01"
click at [298, 216] on select "MM 01 02 03 04 05 06 07 08 09 10 11 12" at bounding box center [332, 222] width 69 height 13
click at [404, 224] on select "YYYY 2009 2008 2007 2006 2005 2004 2003 2002 2001 2000 1999 1998 1997 1996 1995…" at bounding box center [424, 222] width 69 height 13
select select "1981"
click at [390, 216] on select "YYYY 2009 2008 2007 2006 2005 2004 2003 2002 2001 2000 1999 1998 1997 1996 1995…" at bounding box center [424, 222] width 69 height 13
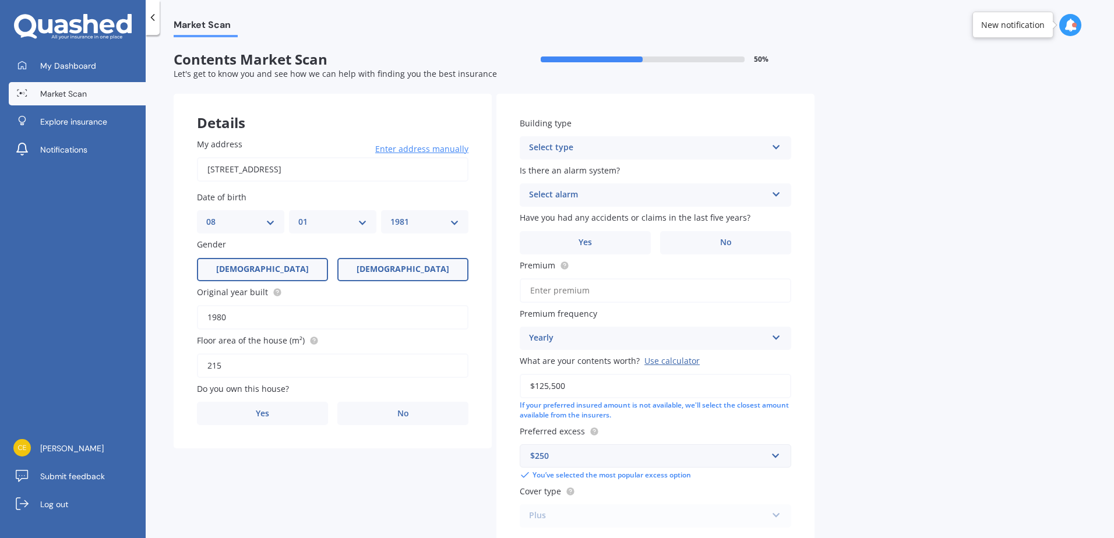
click at [256, 262] on label "[DEMOGRAPHIC_DATA]" at bounding box center [262, 269] width 131 height 23
click at [0, 0] on input "[DEMOGRAPHIC_DATA]" at bounding box center [0, 0] width 0 height 0
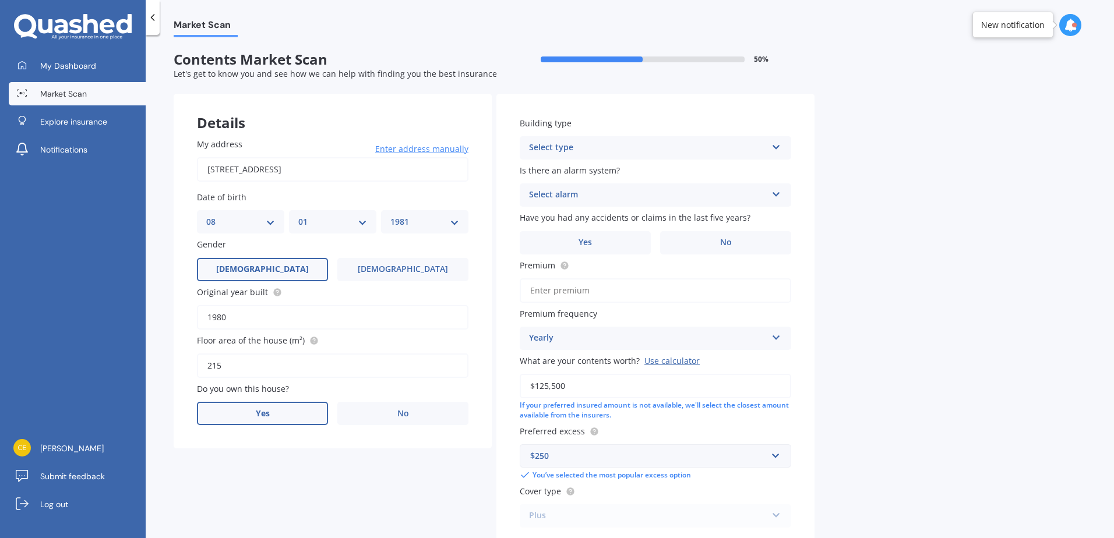
click at [259, 419] on label "Yes" at bounding box center [262, 413] width 131 height 23
click at [0, 0] on input "Yes" at bounding box center [0, 0] width 0 height 0
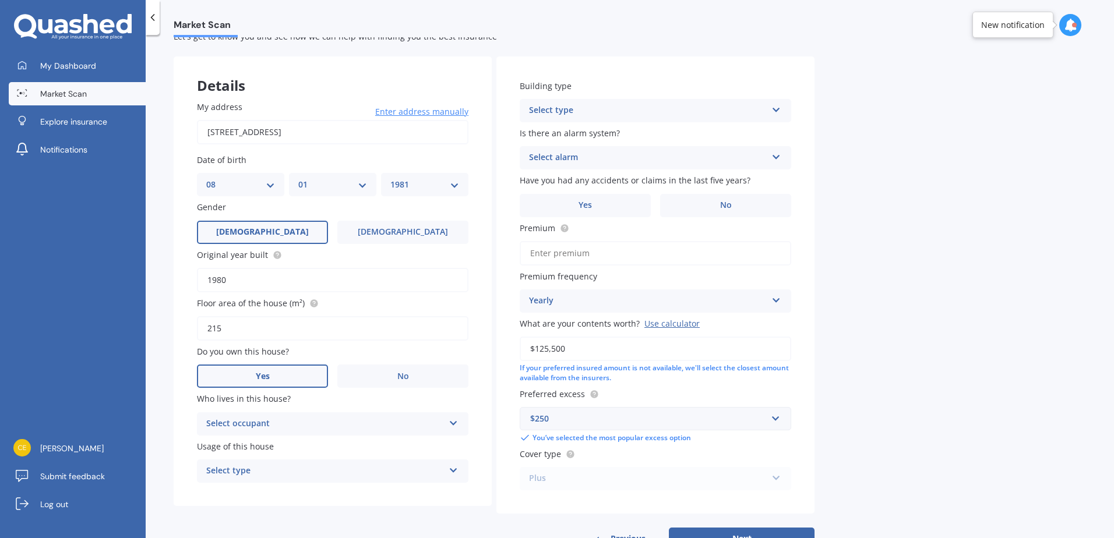
scroll to position [58, 0]
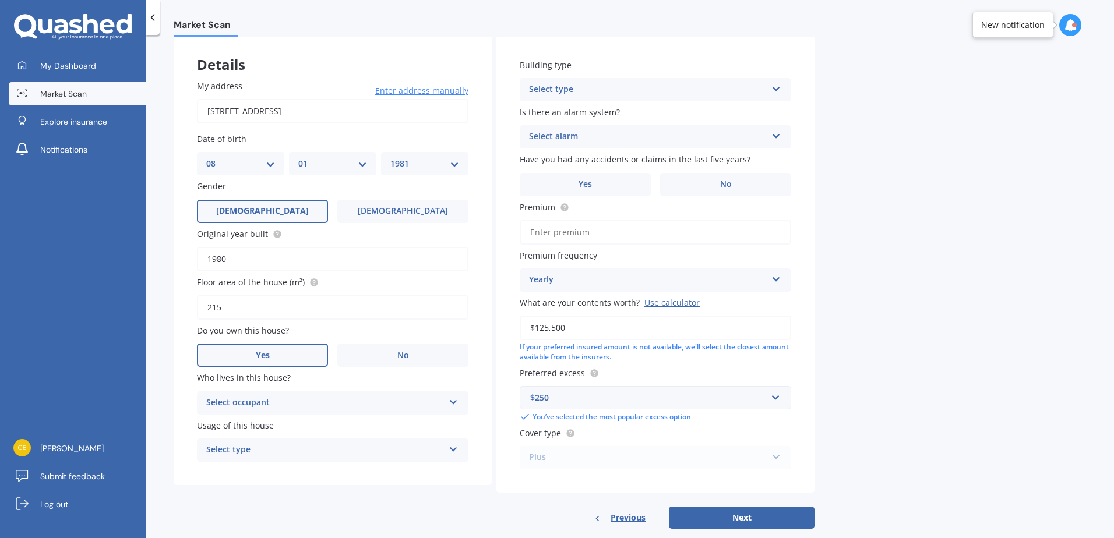
click at [277, 401] on div "Select occupant" at bounding box center [325, 403] width 238 height 14
click at [255, 428] on div "Owner" at bounding box center [333, 425] width 270 height 21
click at [295, 455] on div "Select type" at bounding box center [325, 450] width 238 height 14
click at [291, 478] on div "Permanent" at bounding box center [333, 473] width 270 height 21
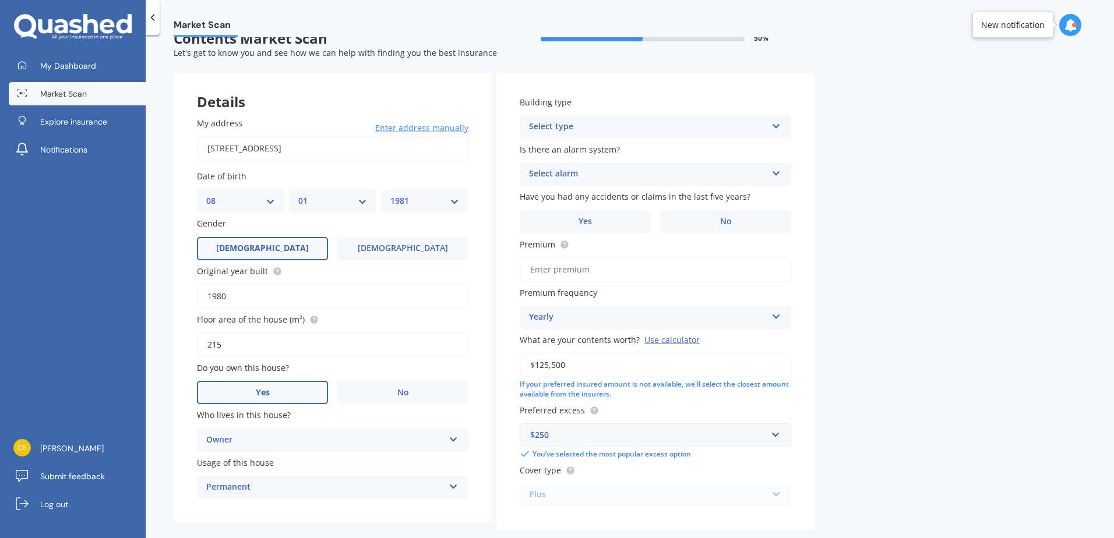
scroll to position [0, 0]
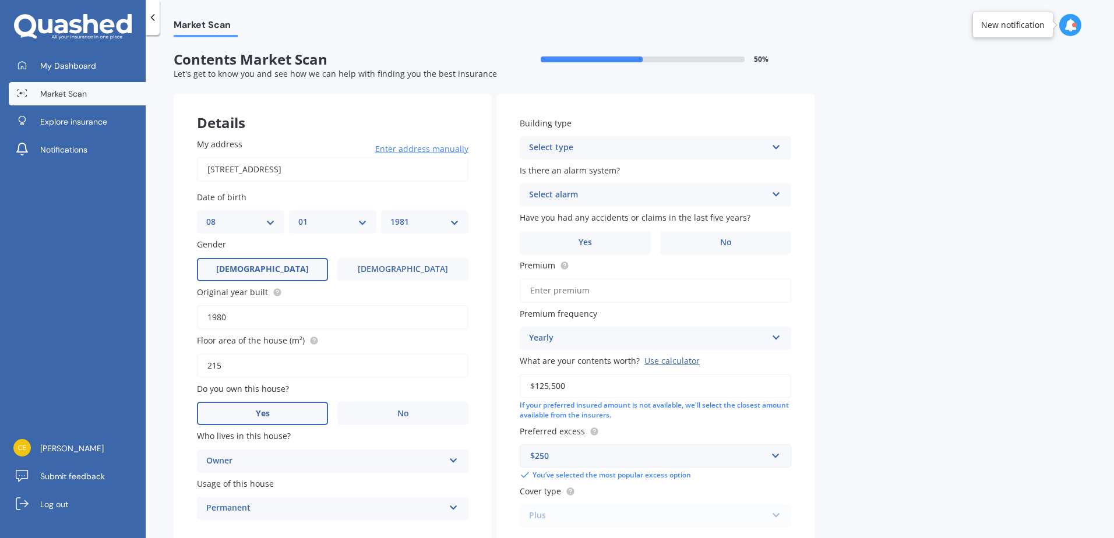
click at [661, 145] on div "Select type" at bounding box center [648, 148] width 238 height 14
click at [619, 168] on div "Freestanding" at bounding box center [655, 170] width 270 height 21
click at [611, 200] on div "Select alarm" at bounding box center [648, 195] width 238 height 14
click at [586, 240] on span "Yes, not monitored" at bounding box center [568, 238] width 77 height 11
click at [685, 249] on label "No" at bounding box center [725, 242] width 131 height 23
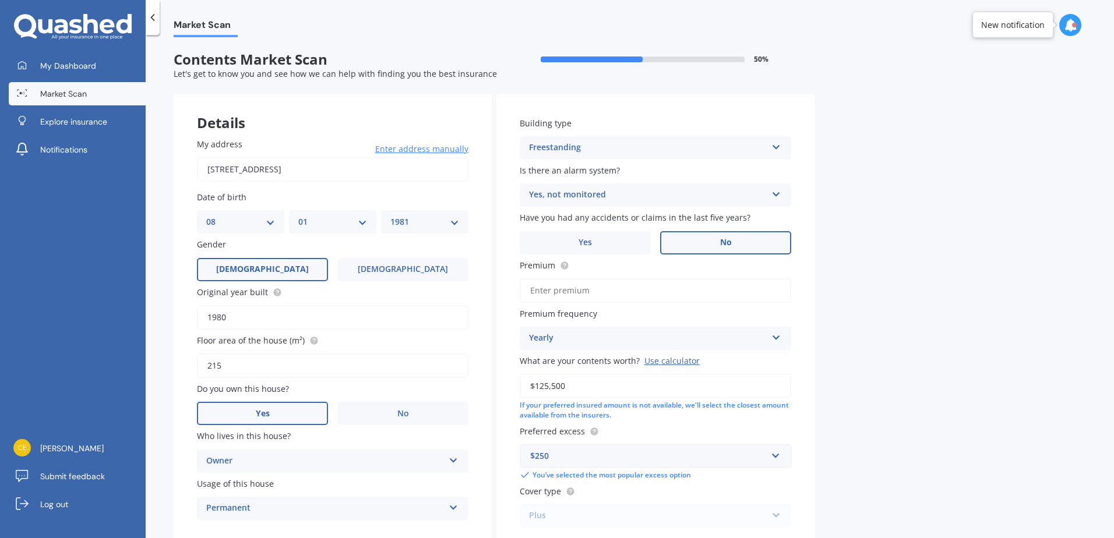
click at [0, 0] on input "No" at bounding box center [0, 0] width 0 height 0
click at [587, 289] on input "Premium" at bounding box center [656, 291] width 272 height 24
type input "$83.00"
click at [607, 345] on div "Yearly" at bounding box center [648, 339] width 238 height 14
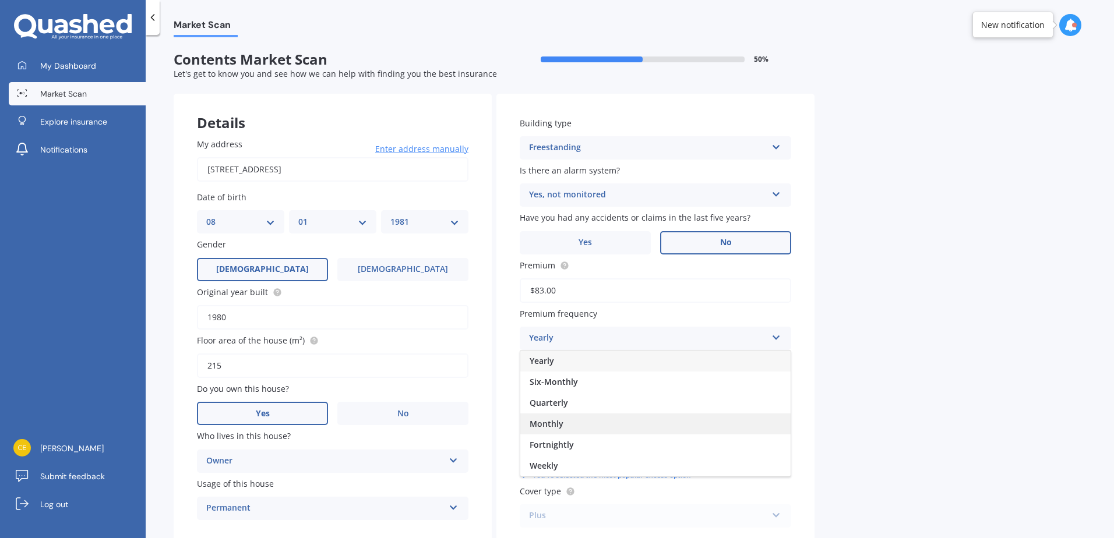
click at [576, 421] on div "Monthly" at bounding box center [655, 424] width 270 height 21
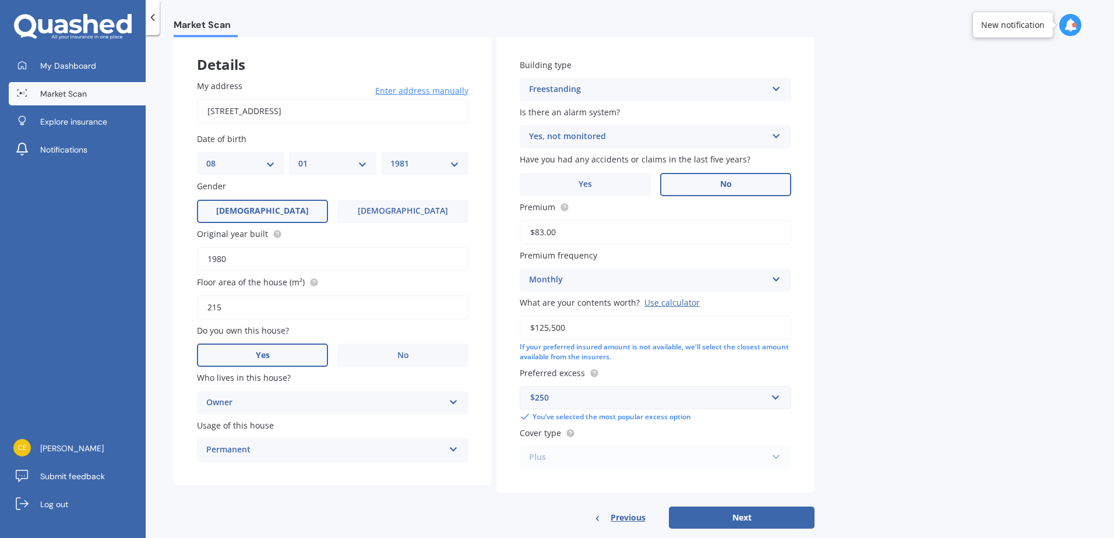
scroll to position [79, 0]
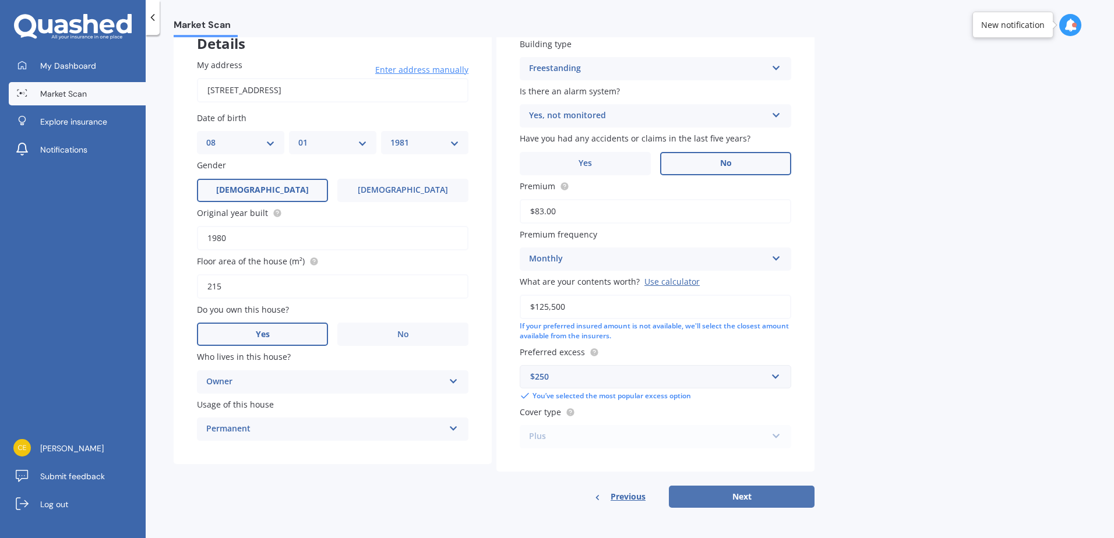
click at [721, 501] on button "Next" at bounding box center [742, 497] width 146 height 22
select select "08"
select select "01"
select select "1981"
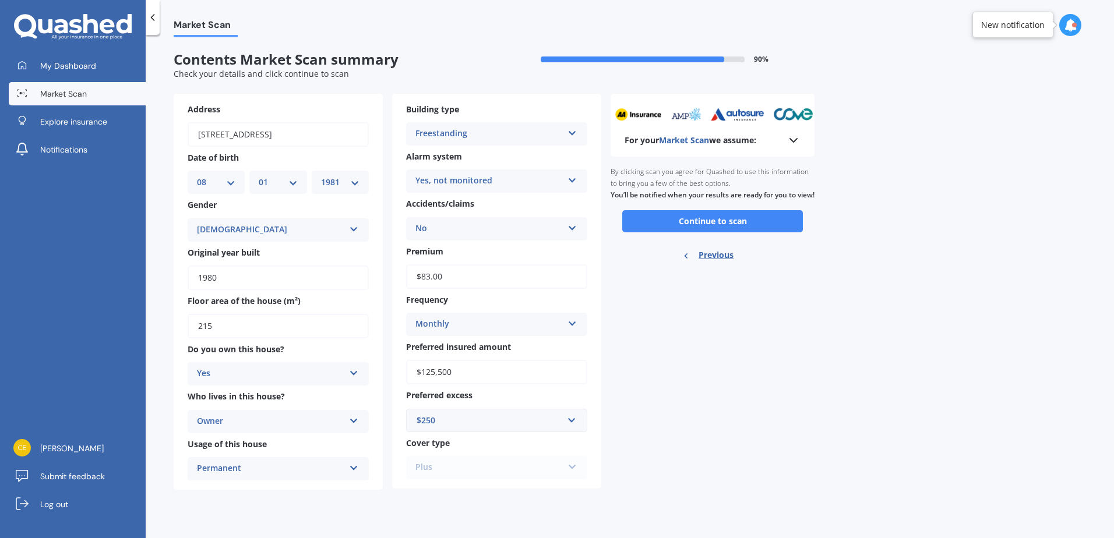
scroll to position [0, 0]
click at [746, 232] on button "Continue to scan" at bounding box center [712, 221] width 181 height 22
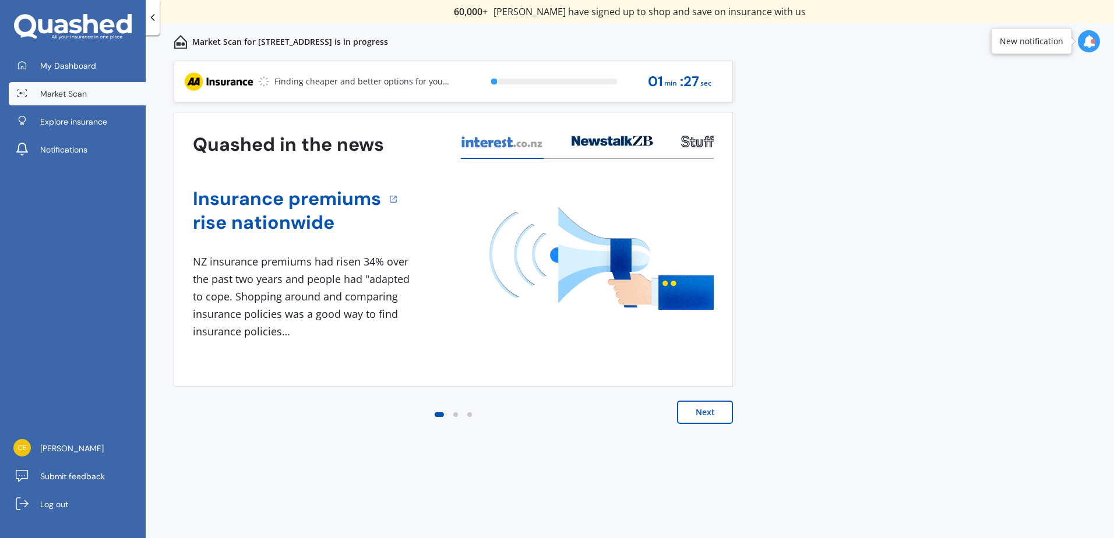
click at [714, 416] on button "Next" at bounding box center [705, 412] width 56 height 23
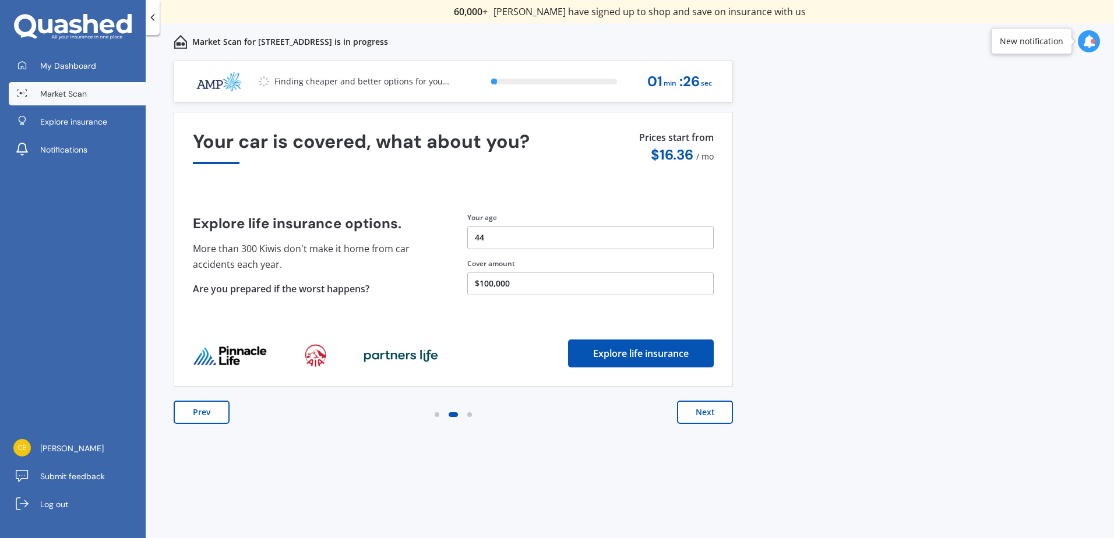
click at [714, 416] on button "Next" at bounding box center [705, 412] width 56 height 23
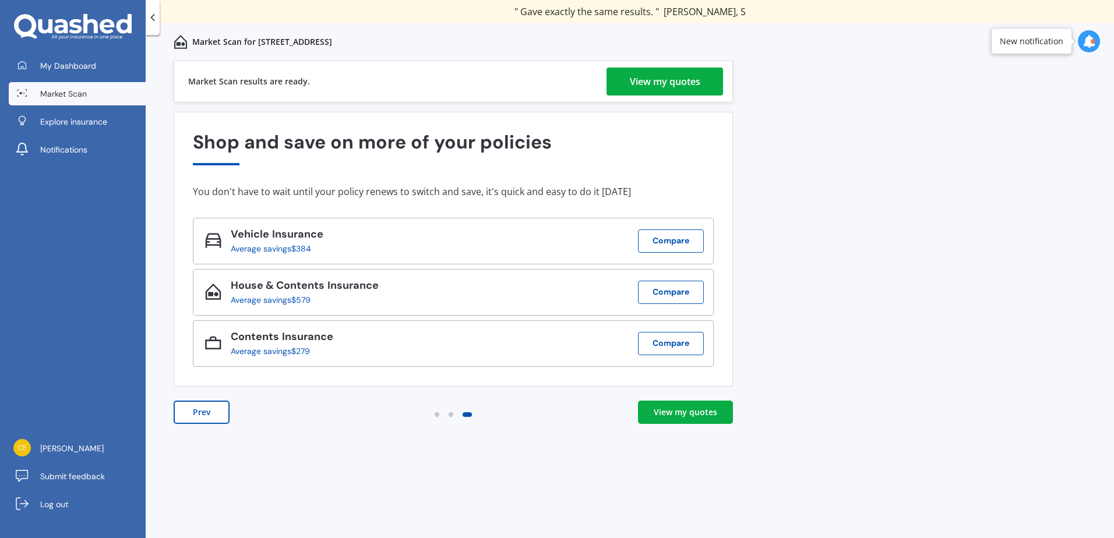
click at [677, 407] on div "View my quotes" at bounding box center [686, 413] width 64 height 12
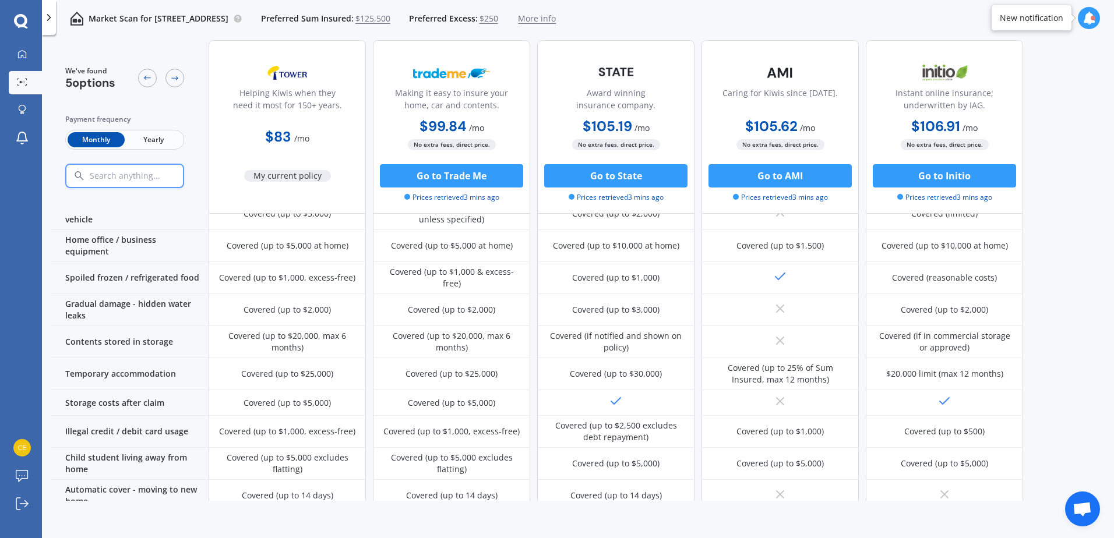
scroll to position [583, 0]
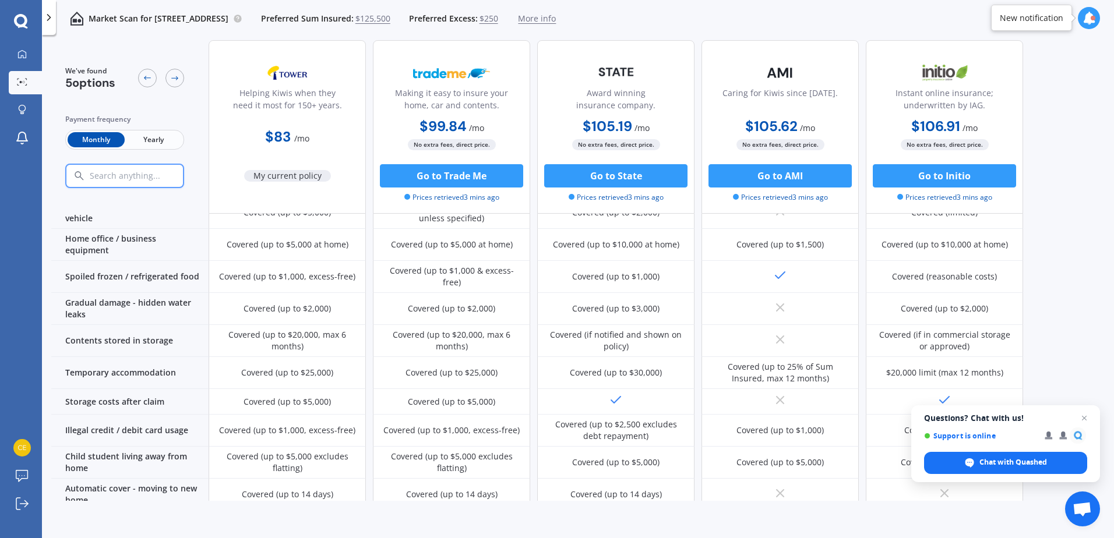
click at [52, 17] on icon at bounding box center [49, 18] width 12 height 12
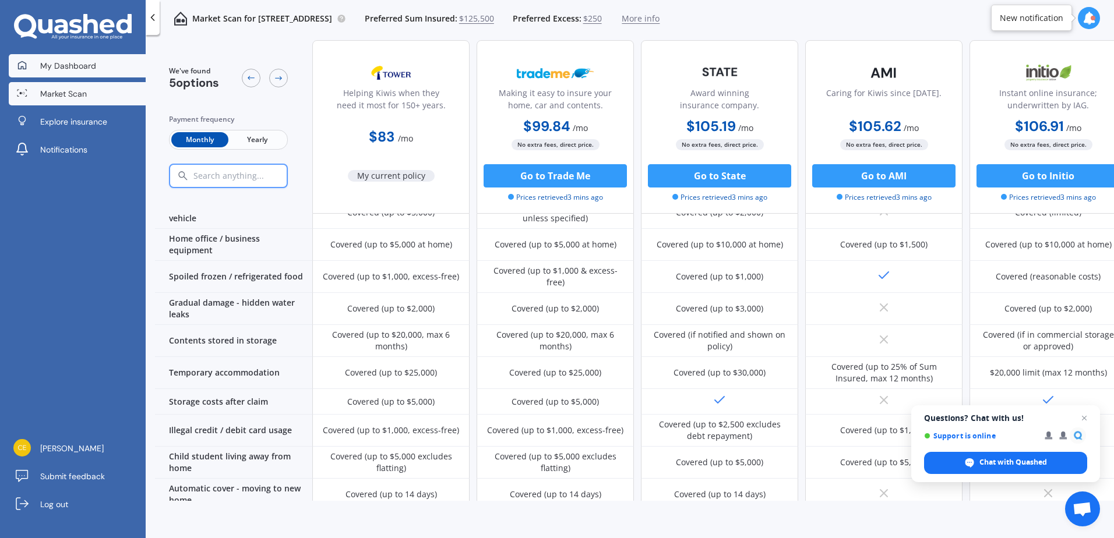
click at [66, 70] on span "My Dashboard" at bounding box center [68, 66] width 56 height 12
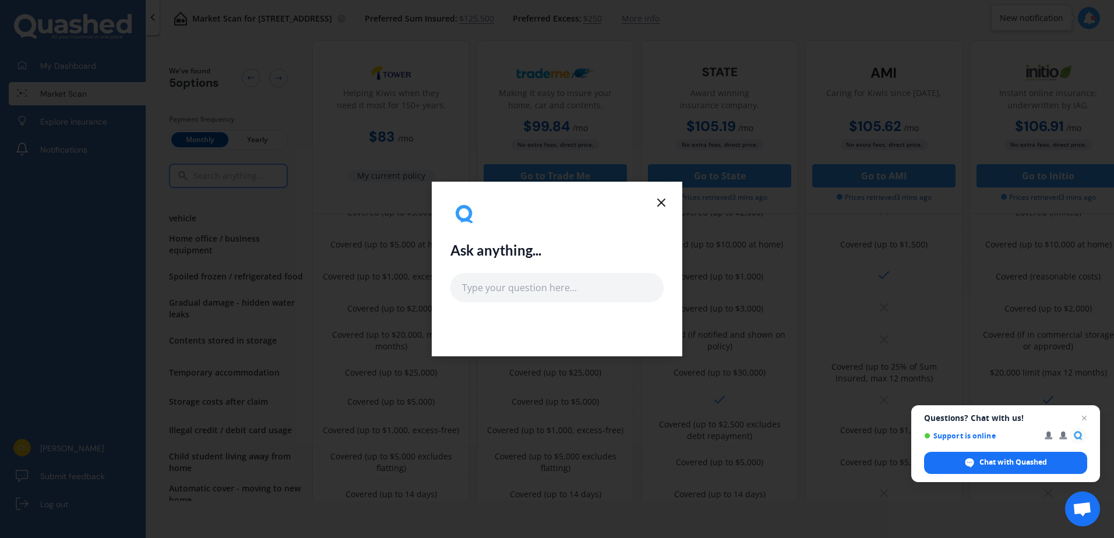
click at [662, 203] on line at bounding box center [661, 202] width 7 height 7
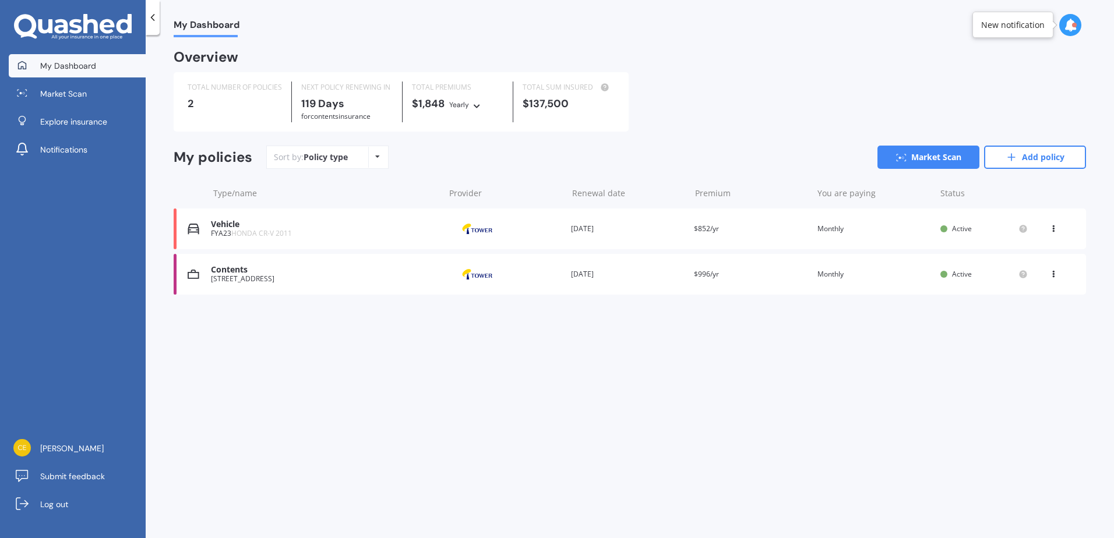
click at [1067, 23] on icon at bounding box center [1070, 25] width 13 height 13
click at [47, 100] on link "Market Scan" at bounding box center [77, 93] width 137 height 23
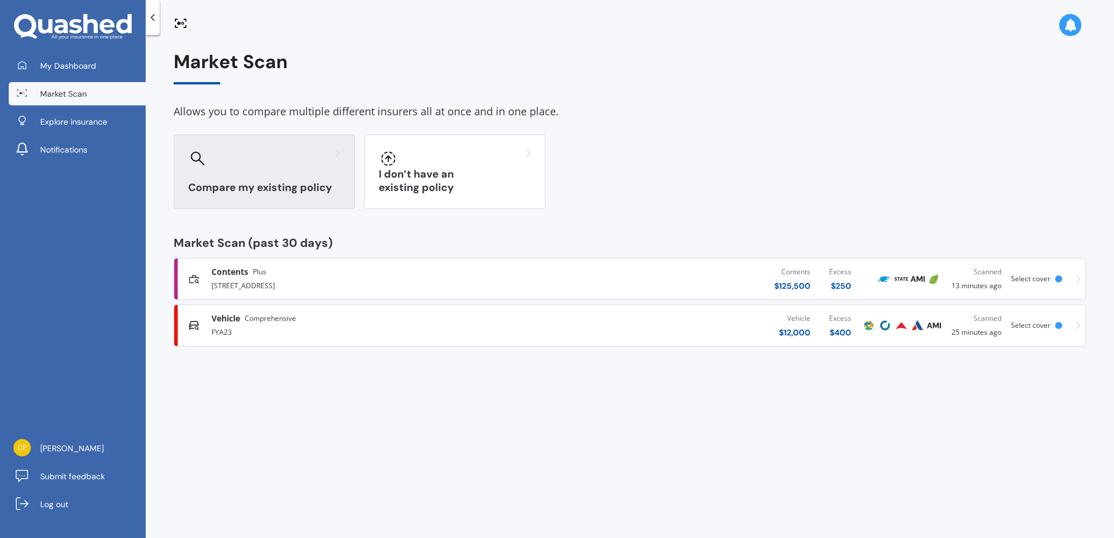
click at [297, 184] on h3 "Compare my existing policy" at bounding box center [264, 187] width 152 height 13
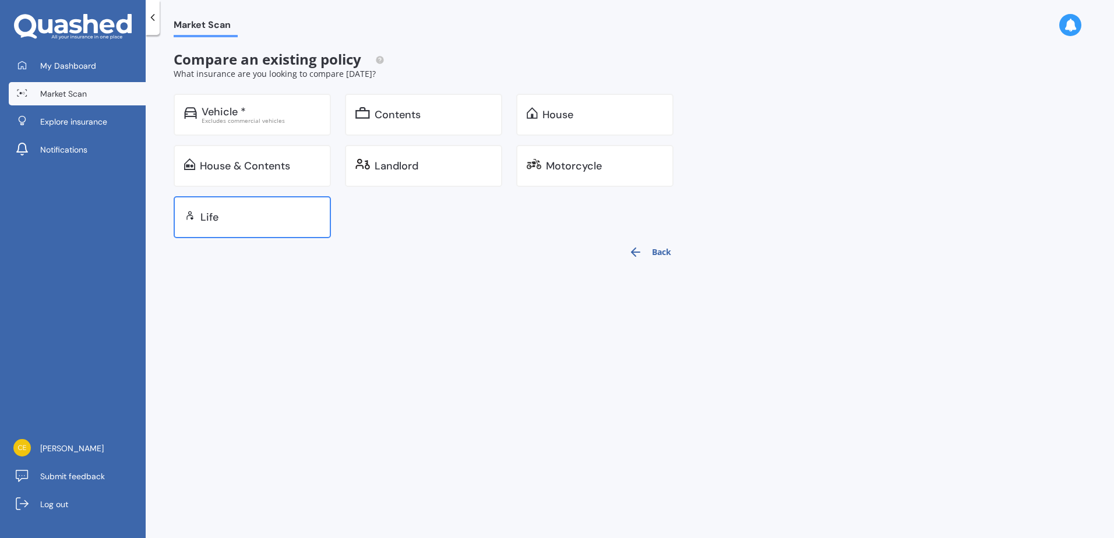
click at [295, 231] on div "Life" at bounding box center [252, 217] width 157 height 42
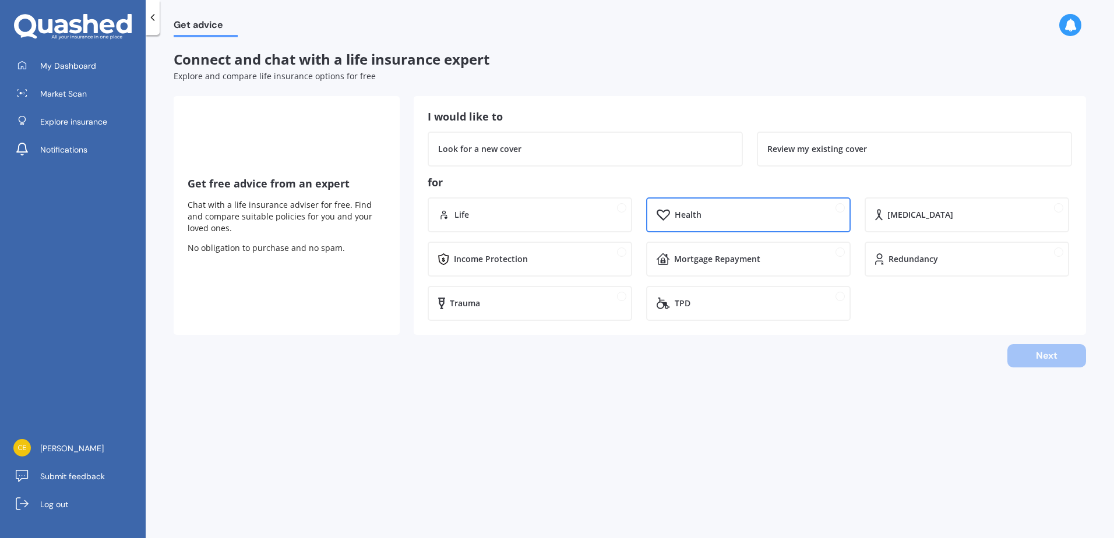
click at [691, 213] on div "Health" at bounding box center [688, 215] width 27 height 12
click at [805, 147] on div "Review my existing cover" at bounding box center [817, 149] width 100 height 12
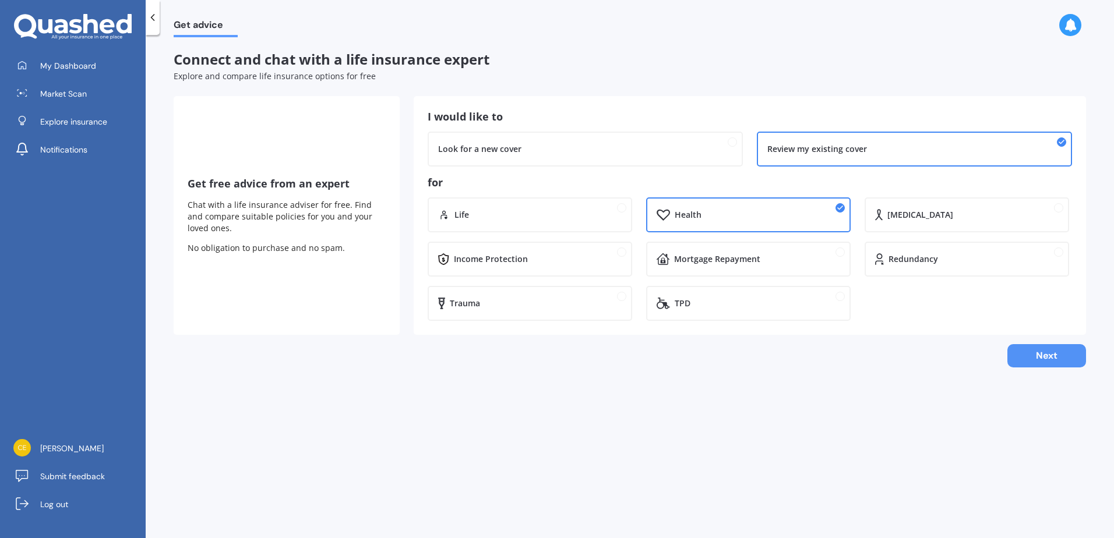
click at [1047, 361] on button "Next" at bounding box center [1046, 355] width 79 height 23
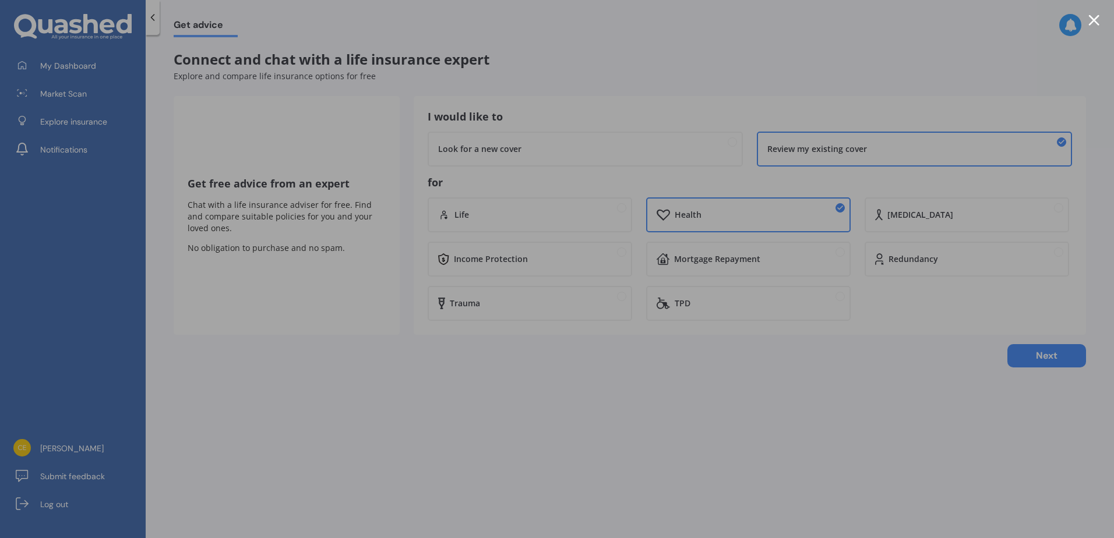
click at [1091, 20] on div at bounding box center [1093, 20] width 11 height 11
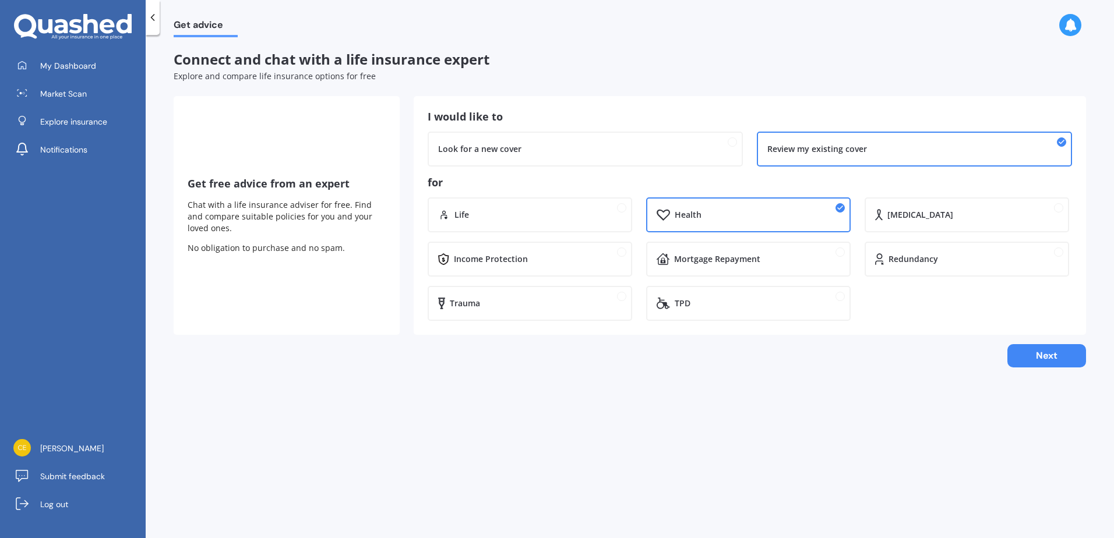
click at [154, 19] on icon at bounding box center [153, 18] width 12 height 12
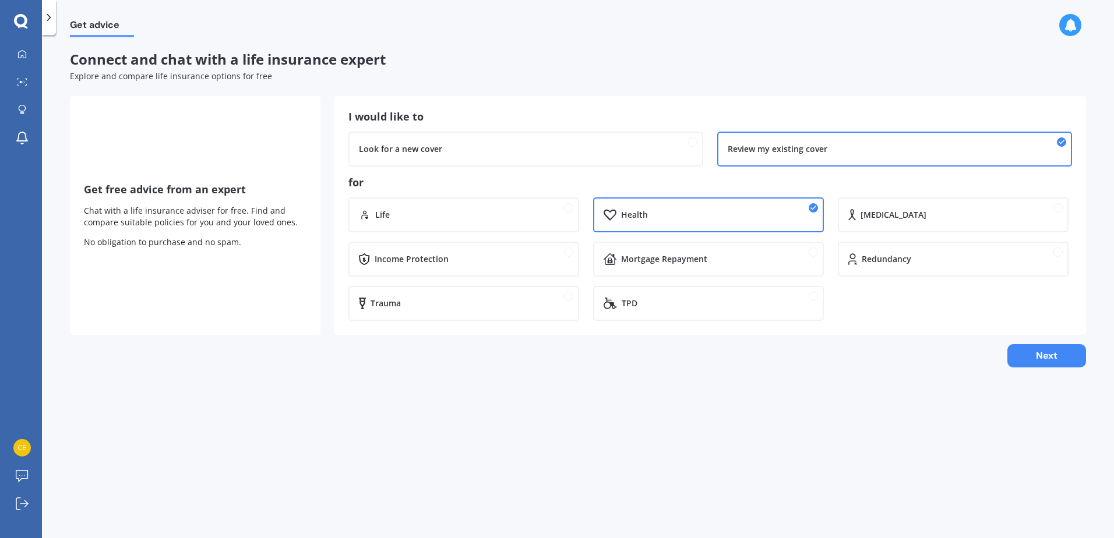
click at [49, 20] on icon at bounding box center [49, 18] width 12 height 12
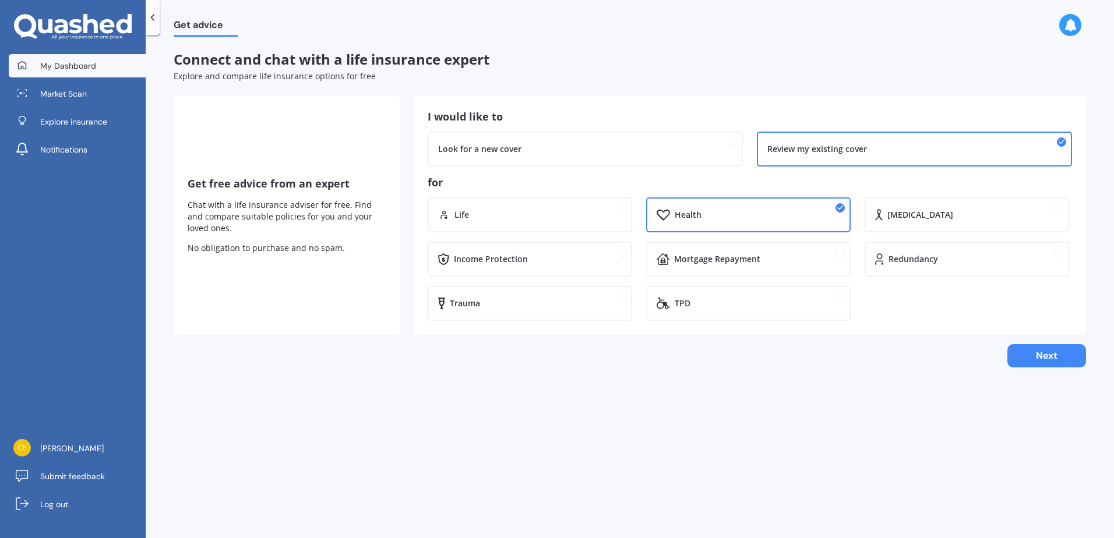
click at [66, 58] on link "My Dashboard" at bounding box center [77, 65] width 137 height 23
